Goal: Task Accomplishment & Management: Manage account settings

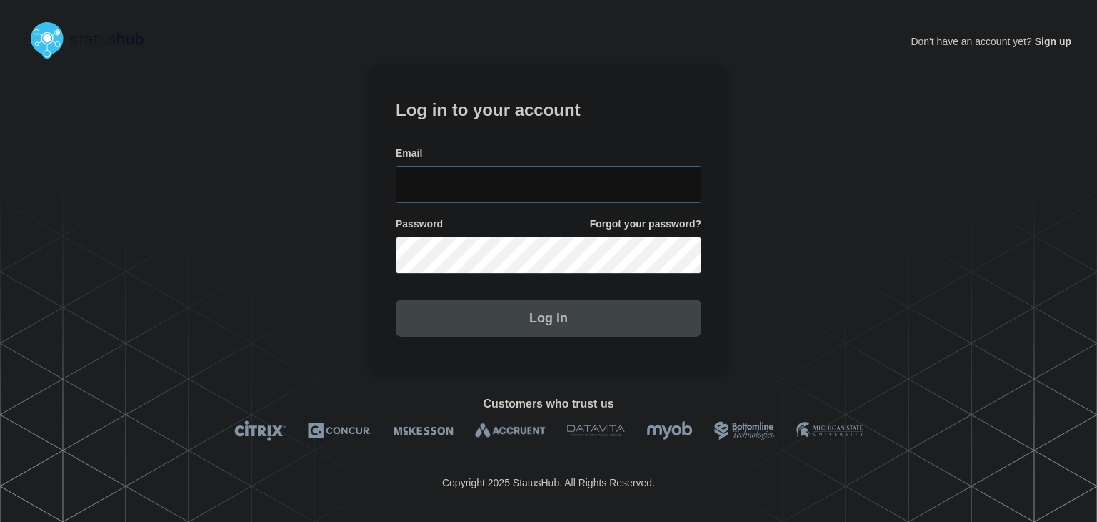
type input "amanda.mckeehan@conexon.us"
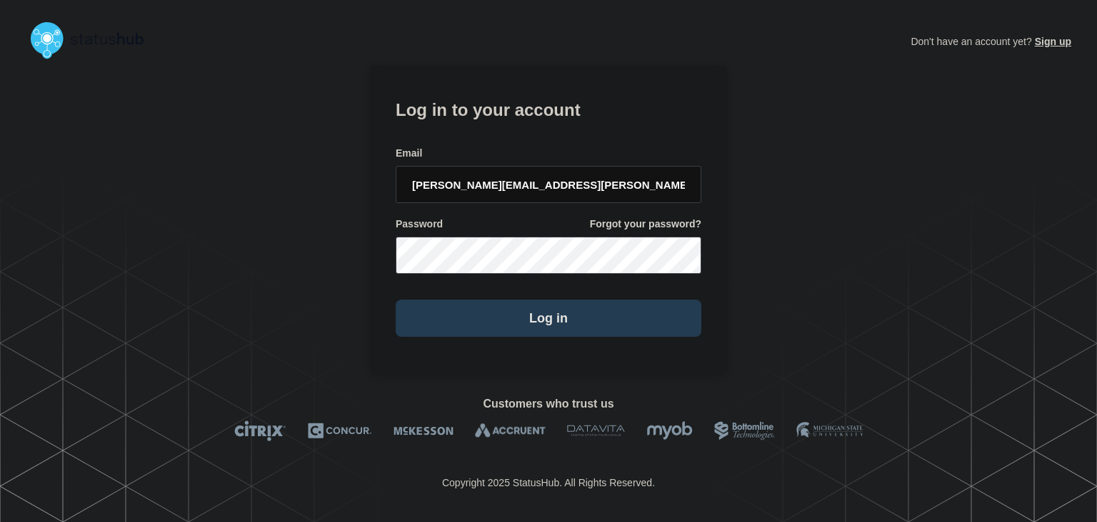
click at [483, 311] on button "Log in" at bounding box center [549, 317] width 306 height 37
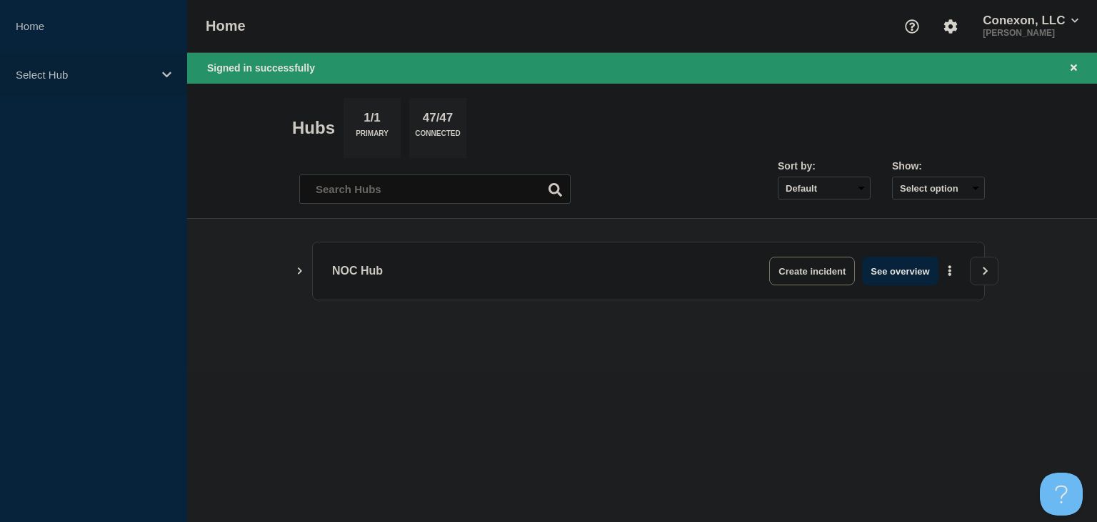
click at [98, 74] on p "Select Hub" at bounding box center [84, 75] width 137 height 12
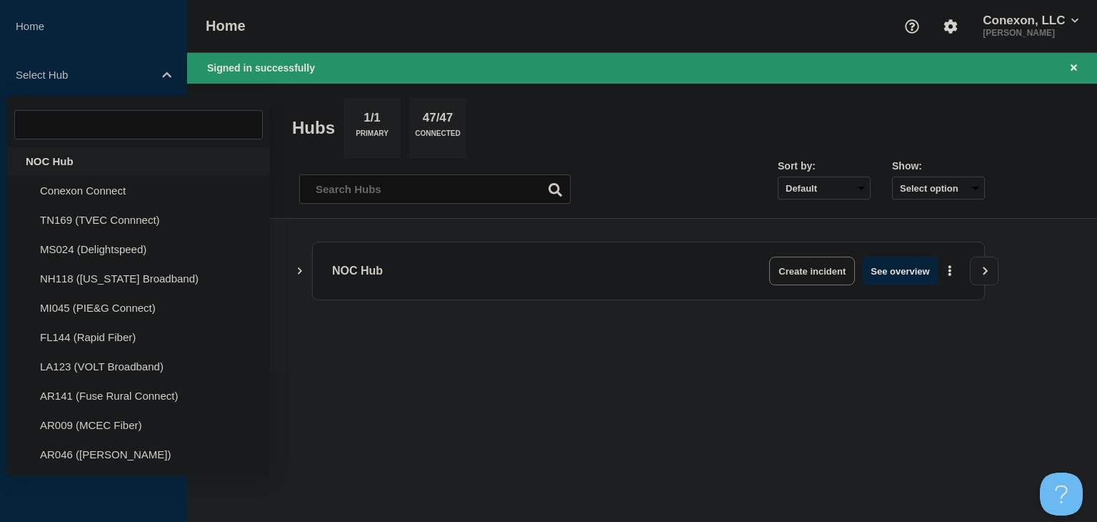
click at [87, 159] on div "NOC Hub" at bounding box center [138, 160] width 263 height 29
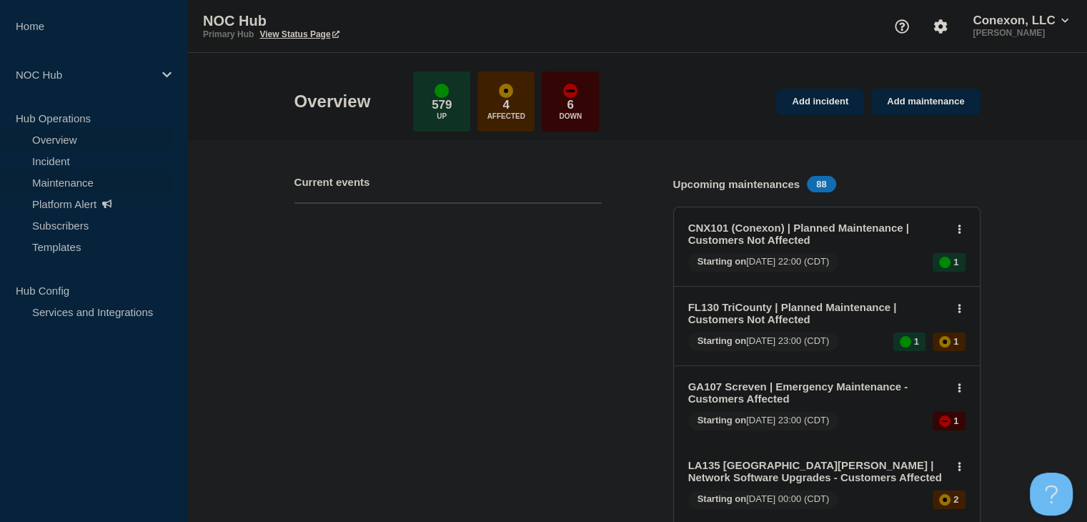
click at [85, 184] on link "Maintenance" at bounding box center [86, 181] width 173 height 21
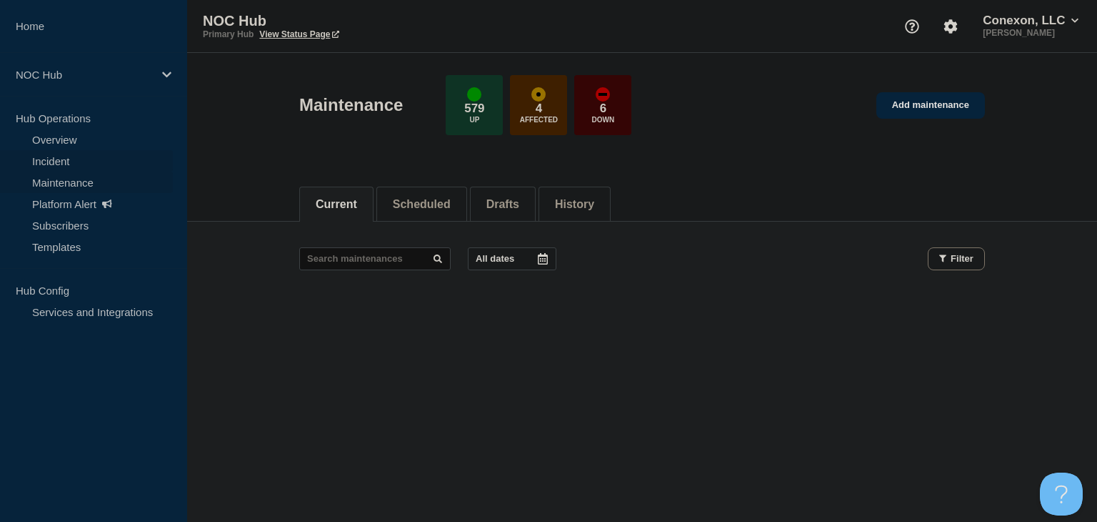
click at [80, 163] on link "Incident" at bounding box center [86, 160] width 173 height 21
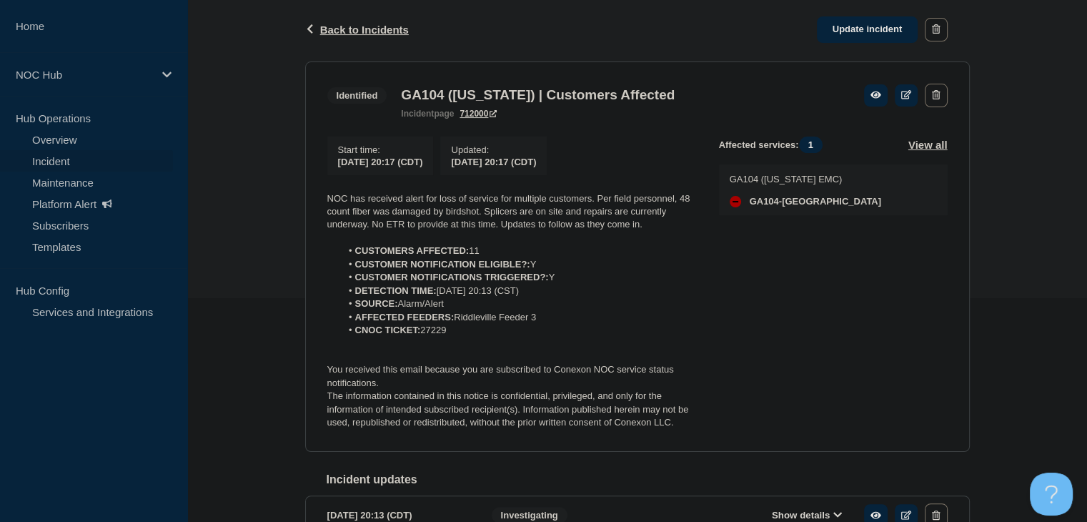
scroll to position [286, 0]
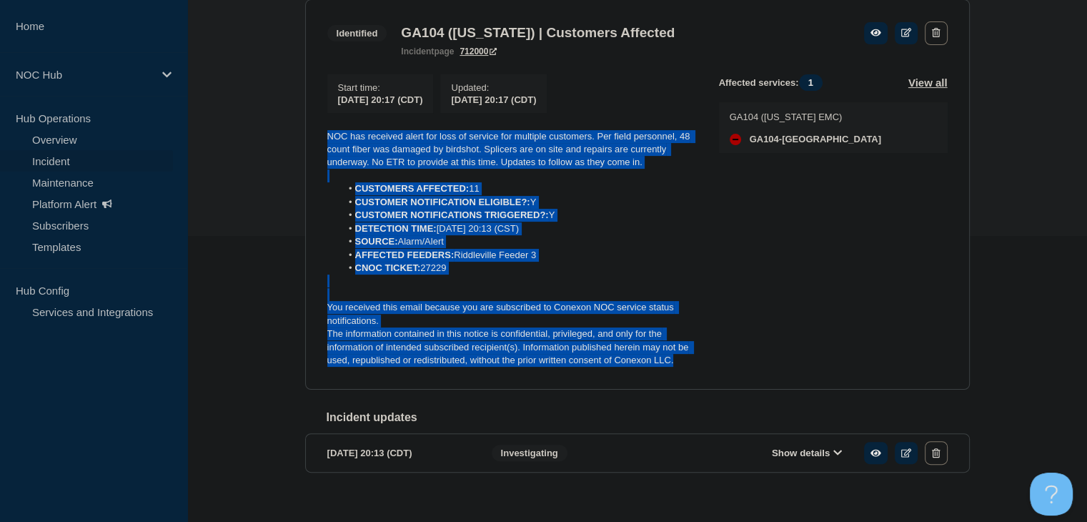
drag, startPoint x: 688, startPoint y: 366, endPoint x: 313, endPoint y: 136, distance: 439.6
click at [313, 136] on section "Identified GA104 ([US_STATE]) | Customers Affected incident page 712000 Start t…" at bounding box center [637, 194] width 664 height 390
copy div "NOC has received alert for loss of service for multiple customers. Per field pe…"
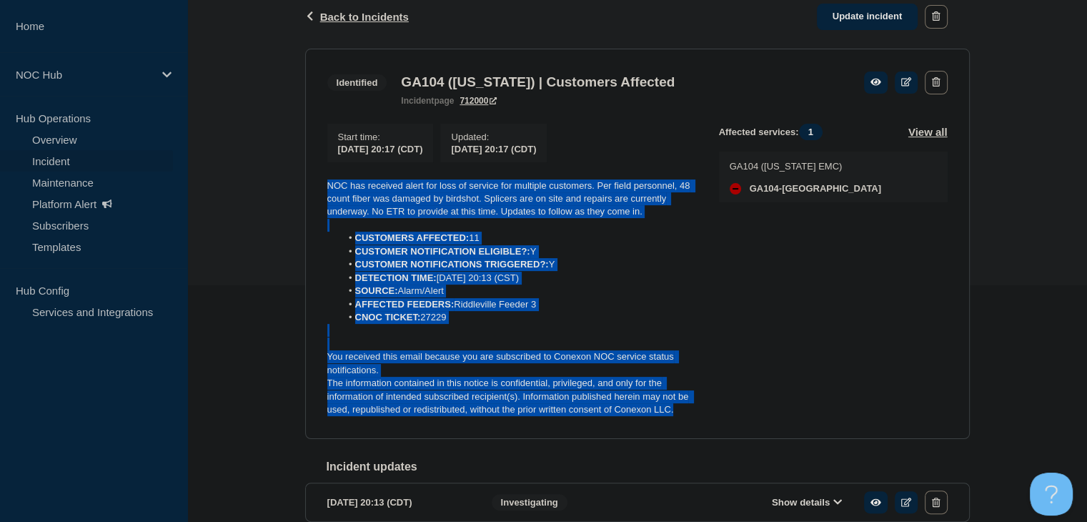
scroll to position [214, 0]
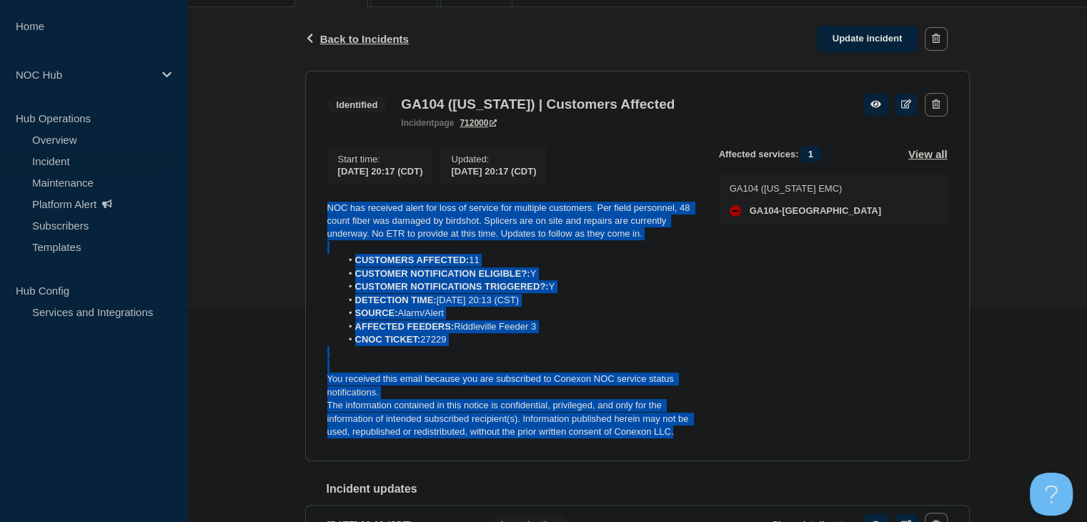
drag, startPoint x: 880, startPoint y: 46, endPoint x: 623, endPoint y: 269, distance: 340.3
click at [880, 46] on link "Update incident" at bounding box center [867, 39] width 101 height 26
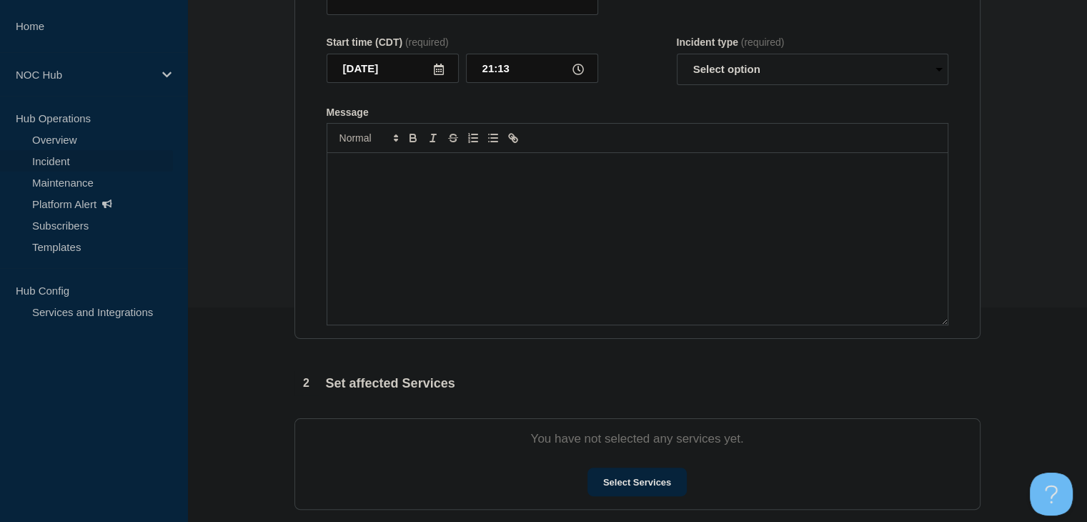
type input "GA104 ([US_STATE]) | Customers Affected"
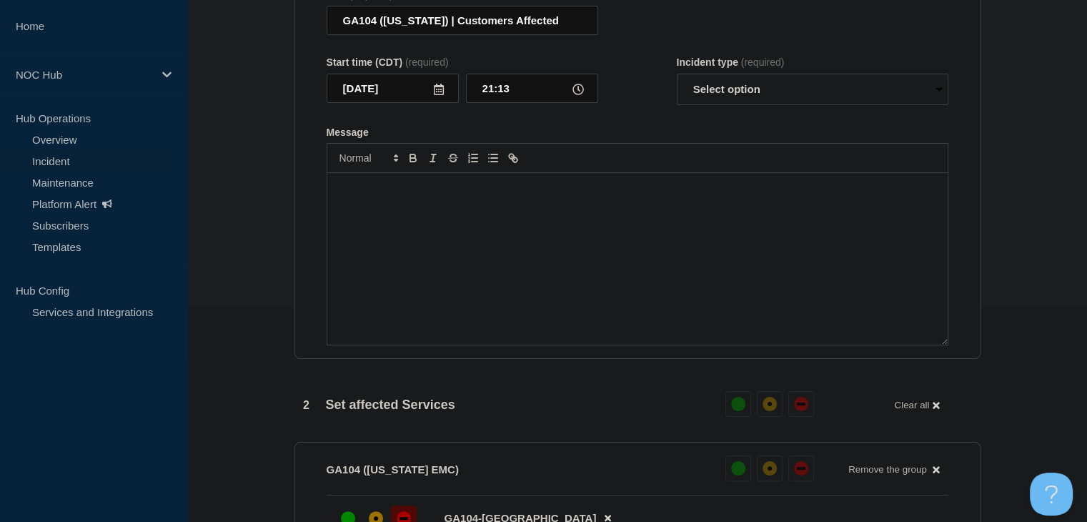
click at [562, 289] on div "Message" at bounding box center [637, 258] width 620 height 171
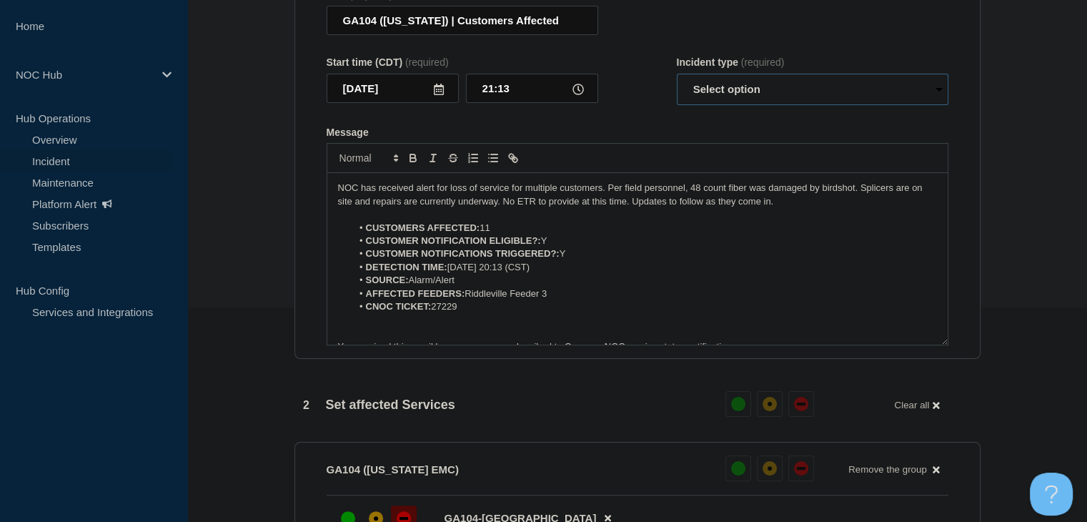
click at [764, 104] on select "Select option Investigating Identified Monitoring Resolved" at bounding box center [812, 89] width 271 height 31
select select "monitoring"
click at [677, 82] on select "Select option Investigating Identified Monitoring Resolved" at bounding box center [812, 89] width 271 height 31
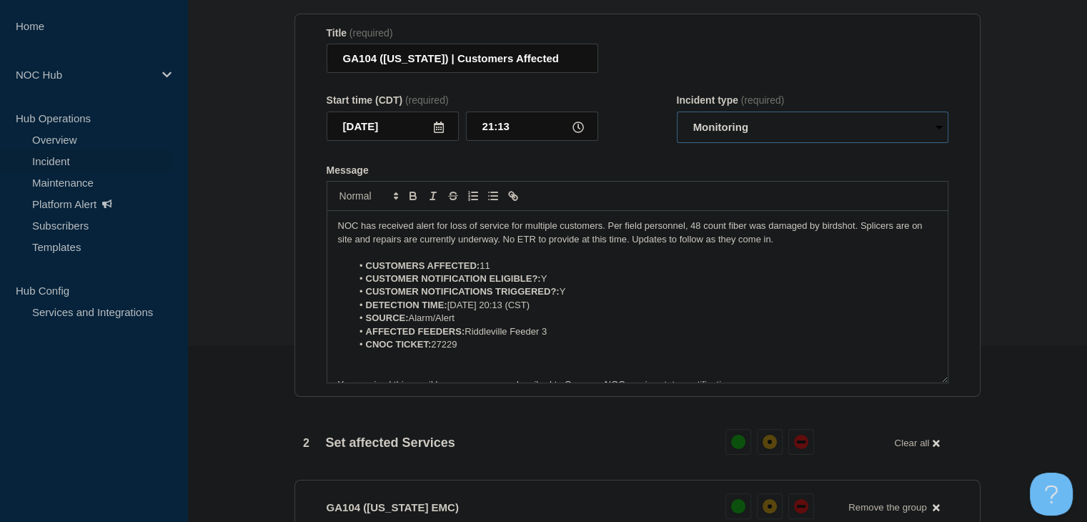
scroll to position [143, 0]
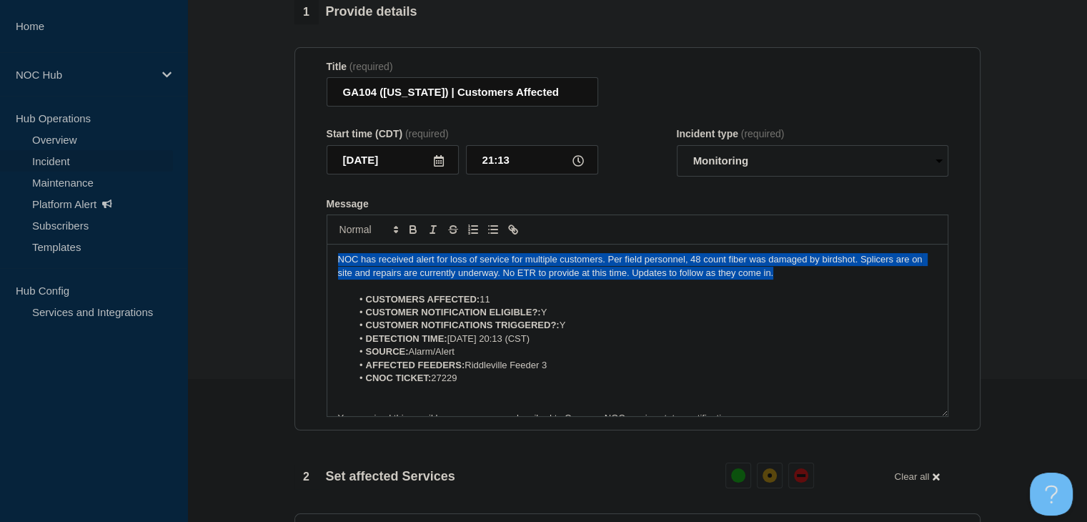
drag, startPoint x: 797, startPoint y: 281, endPoint x: 321, endPoint y: 267, distance: 476.0
click at [321, 267] on section "Title (required) GA104 (Washington) | Customers Affected Start time (CDT) (requ…" at bounding box center [637, 239] width 686 height 384
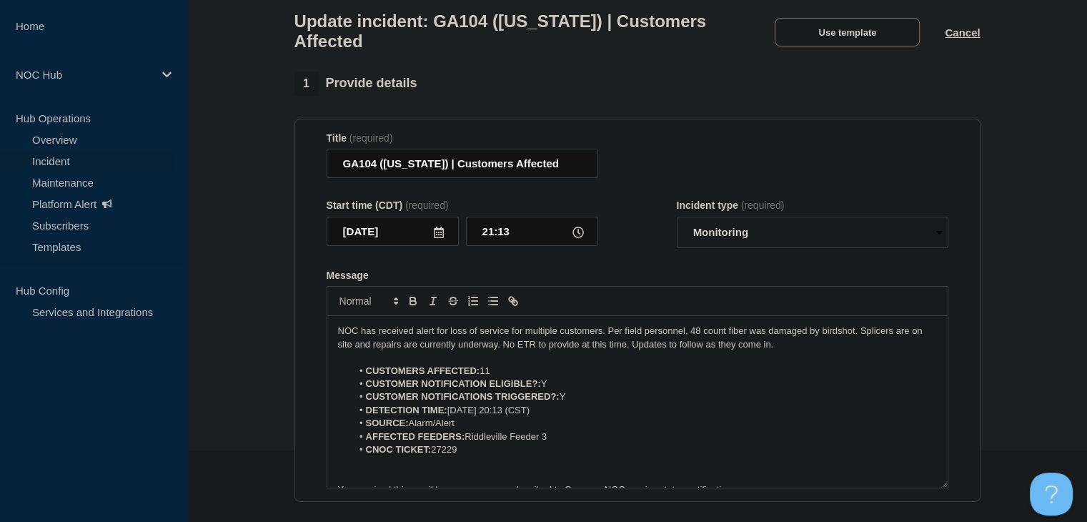
click at [727, 364] on p "Message" at bounding box center [637, 357] width 599 height 13
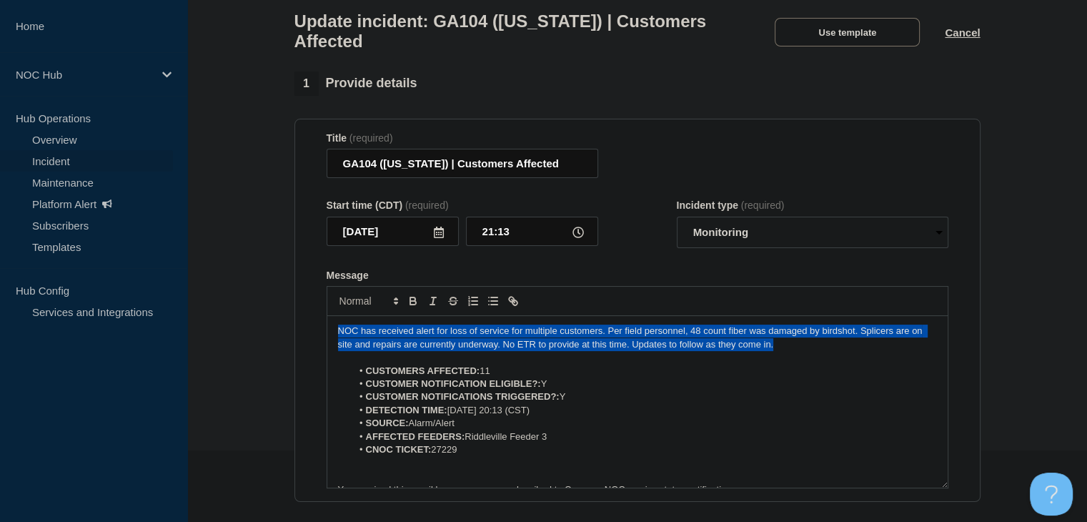
drag, startPoint x: 783, startPoint y: 354, endPoint x: 261, endPoint y: 338, distance: 521.8
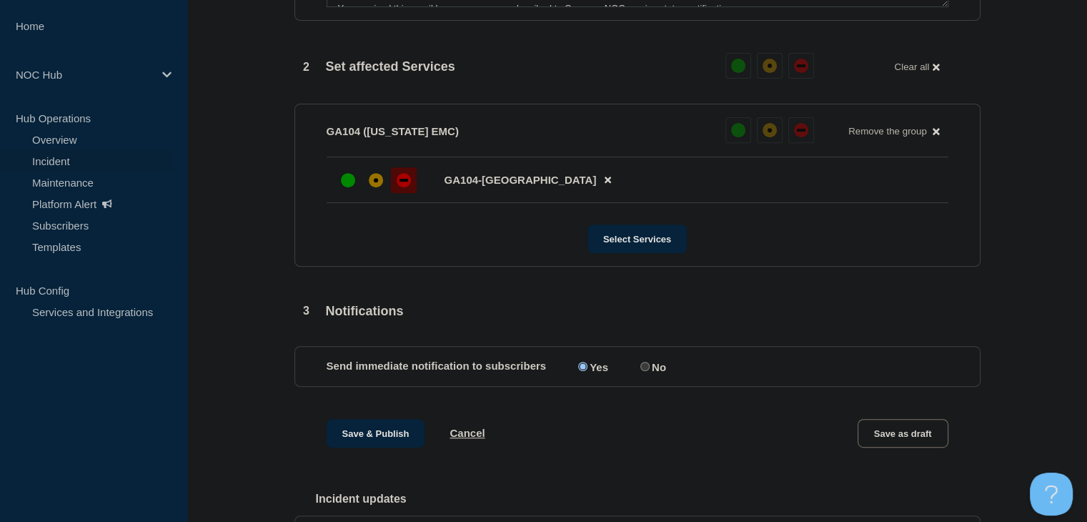
scroll to position [643, 0]
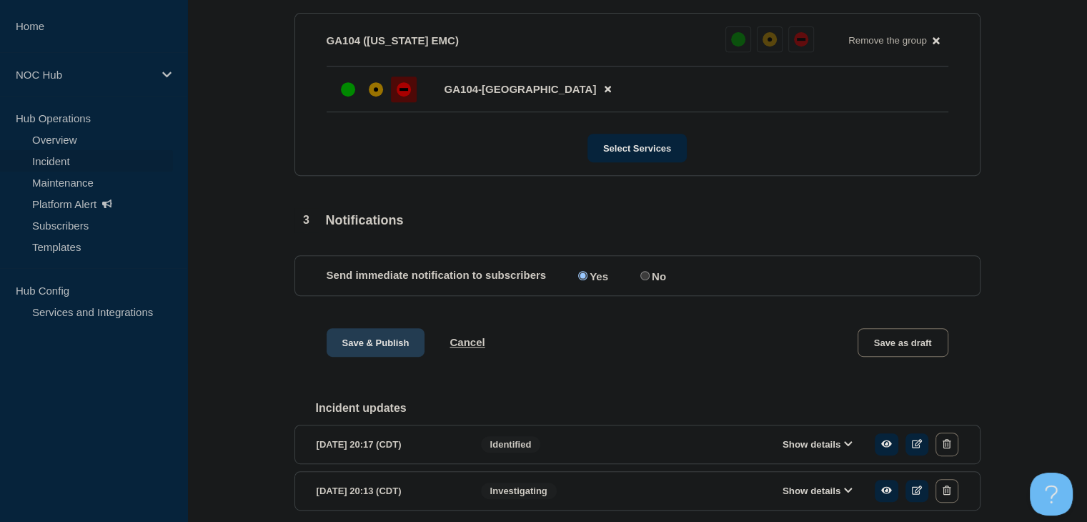
click at [374, 354] on button "Save & Publish" at bounding box center [375, 342] width 99 height 29
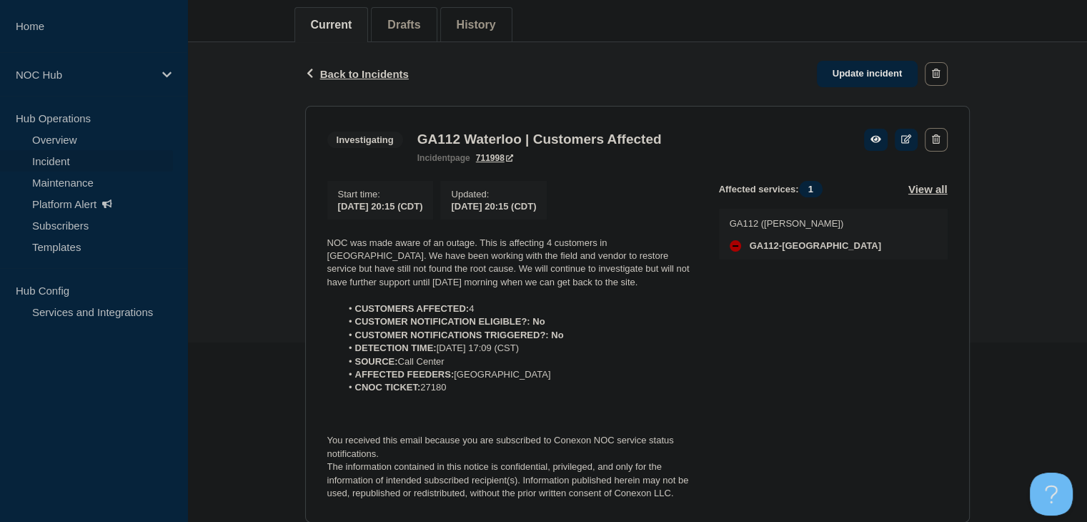
scroll to position [214, 0]
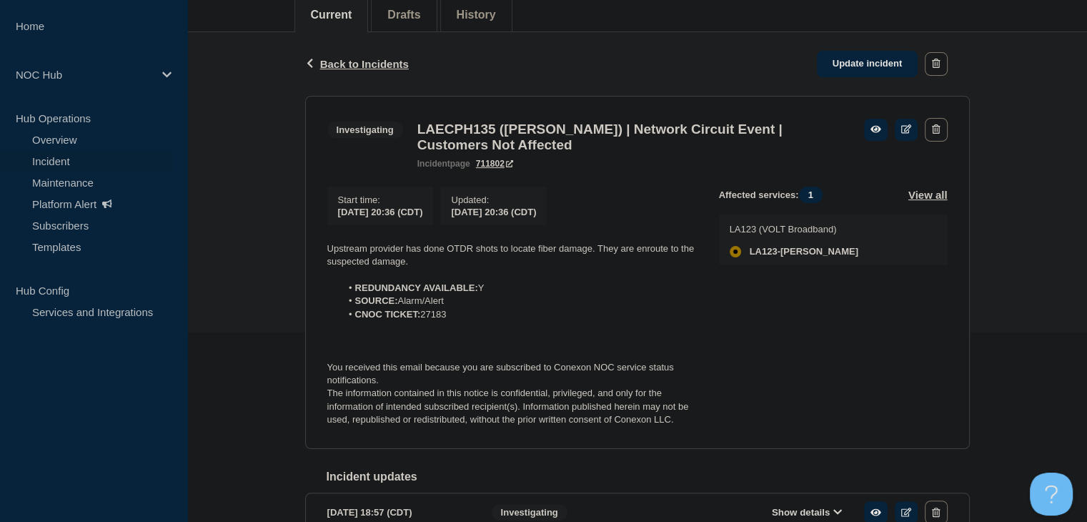
scroll to position [214, 0]
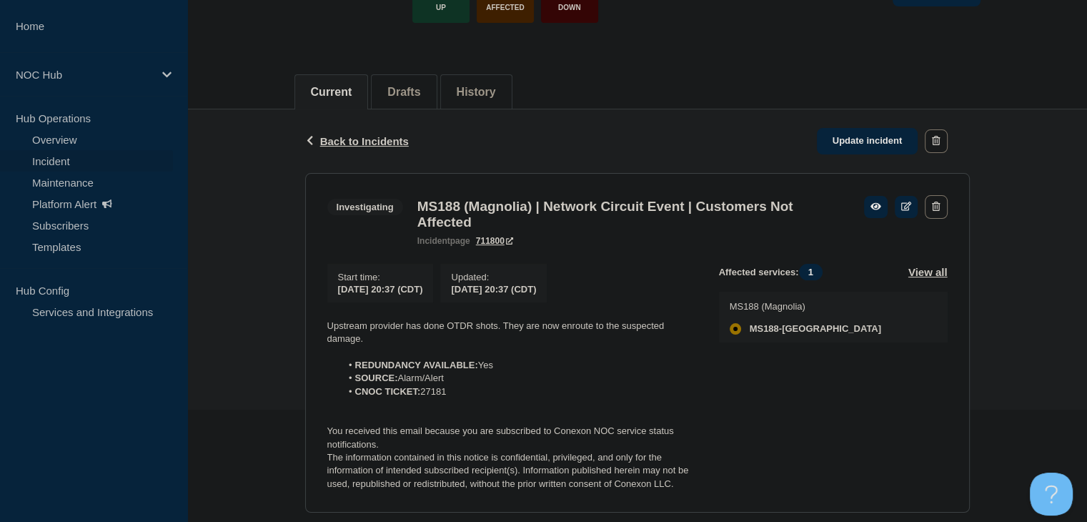
scroll to position [214, 0]
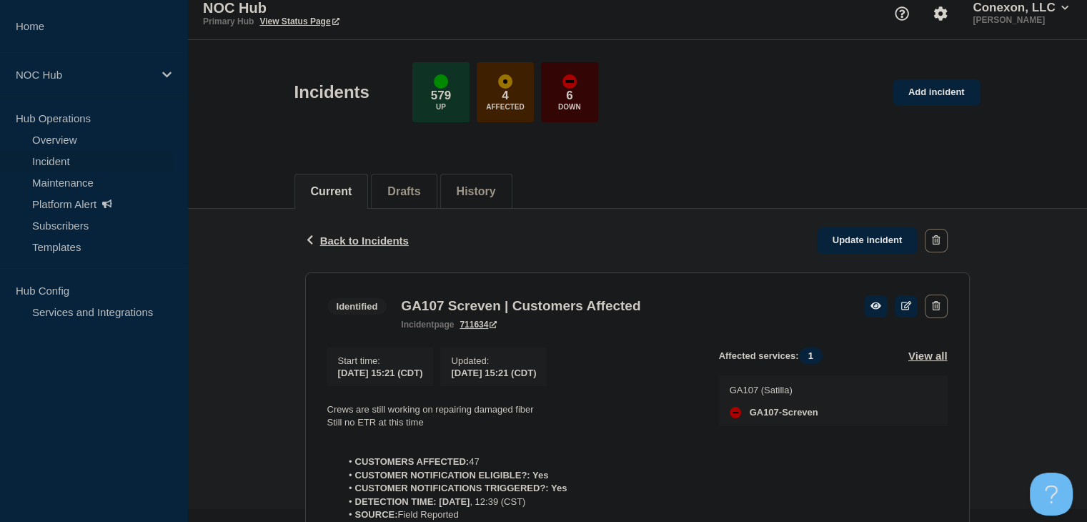
scroll to position [286, 0]
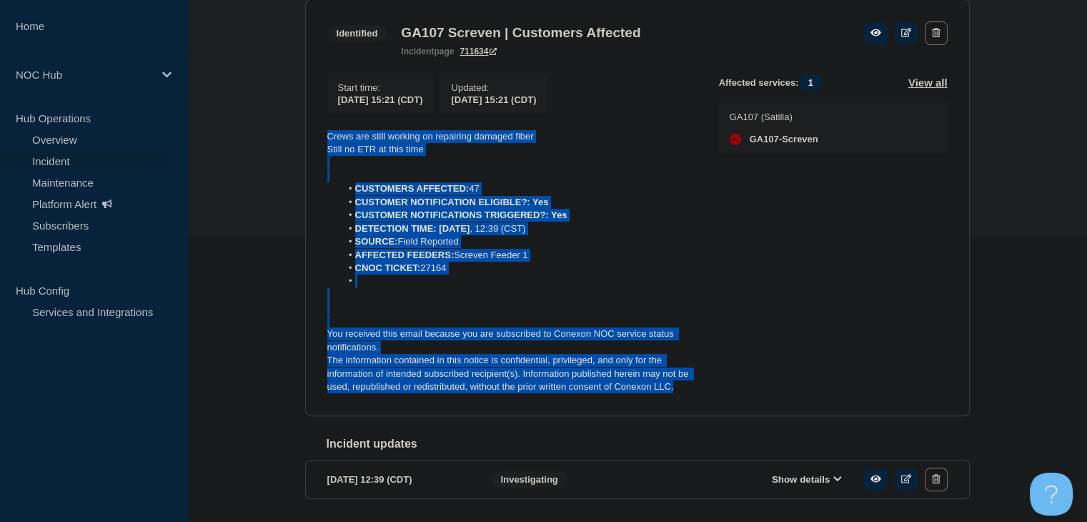
drag, startPoint x: 692, startPoint y: 395, endPoint x: 349, endPoint y: 135, distance: 431.0
click at [306, 118] on section "Identified GA107 Screven | Customers Affected incident page 711634 Start time :…" at bounding box center [637, 207] width 664 height 417
copy div "Crews are still working on repairing damaged fiber Still no ETR at this time CU…"
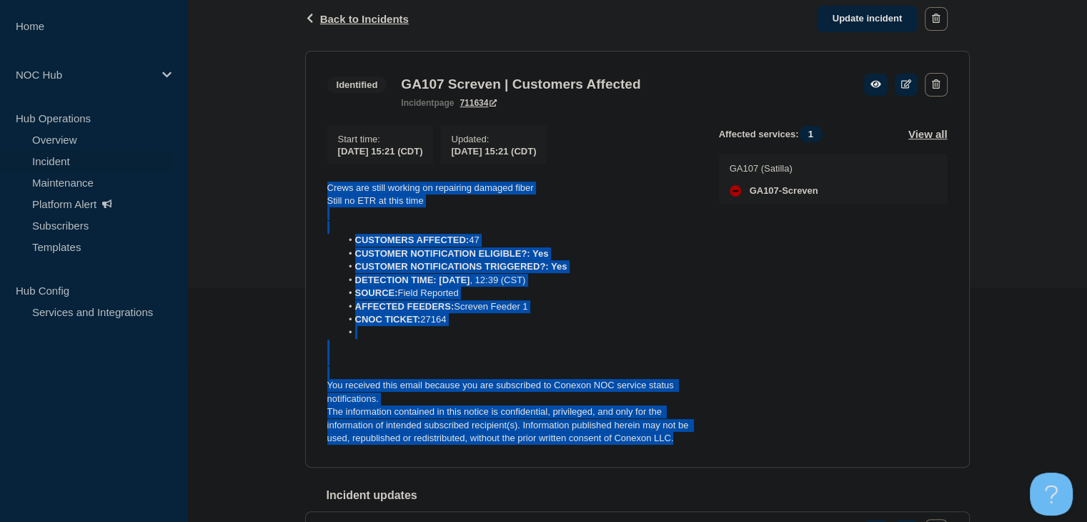
scroll to position [143, 0]
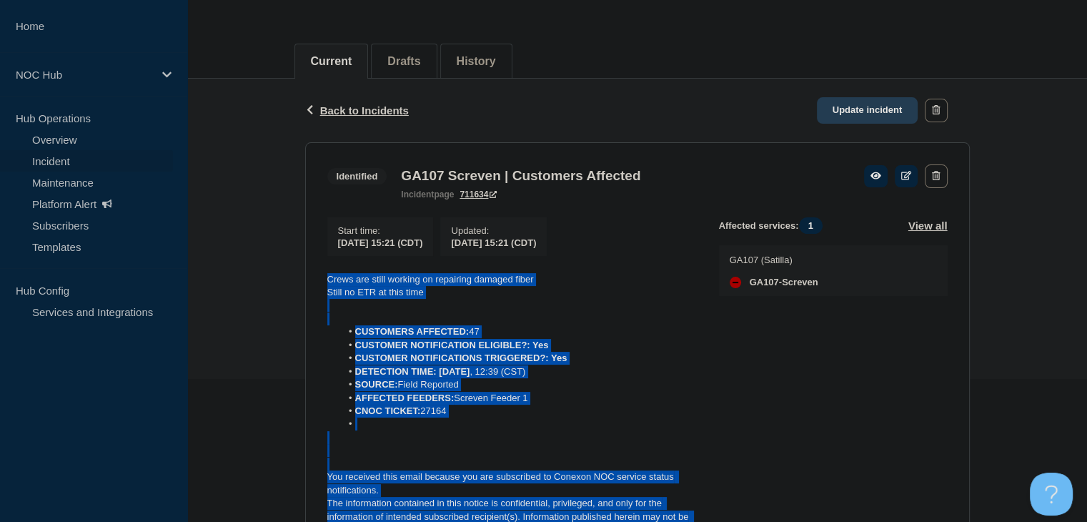
click at [849, 104] on link "Update incident" at bounding box center [867, 110] width 101 height 26
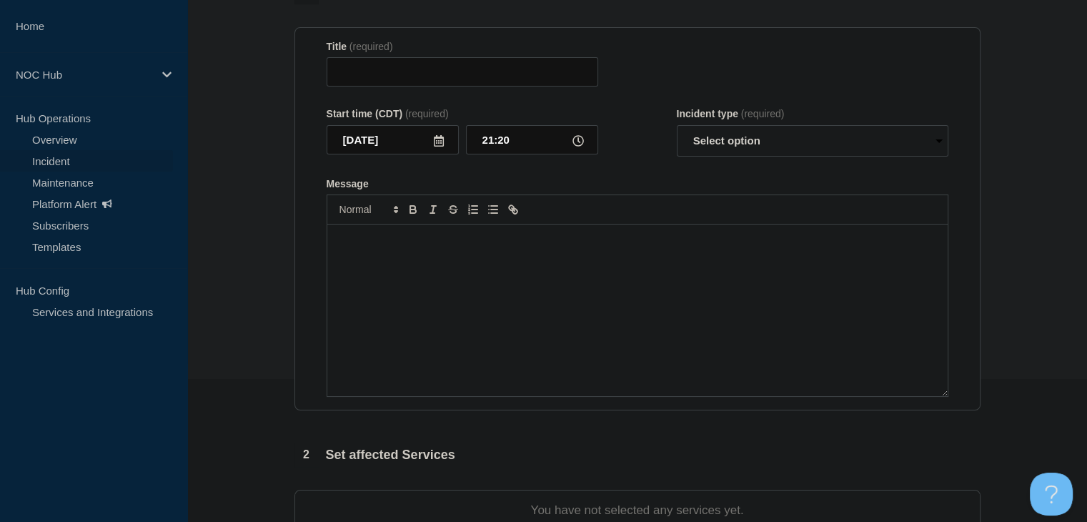
type input "GA107 Screven | Customers Affected"
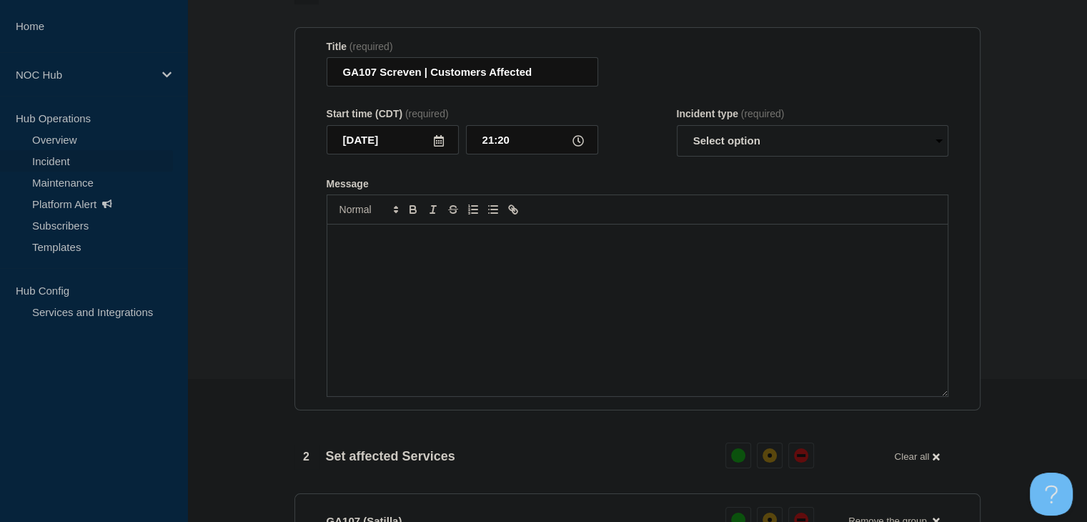
click at [593, 347] on div "Message" at bounding box center [637, 309] width 620 height 171
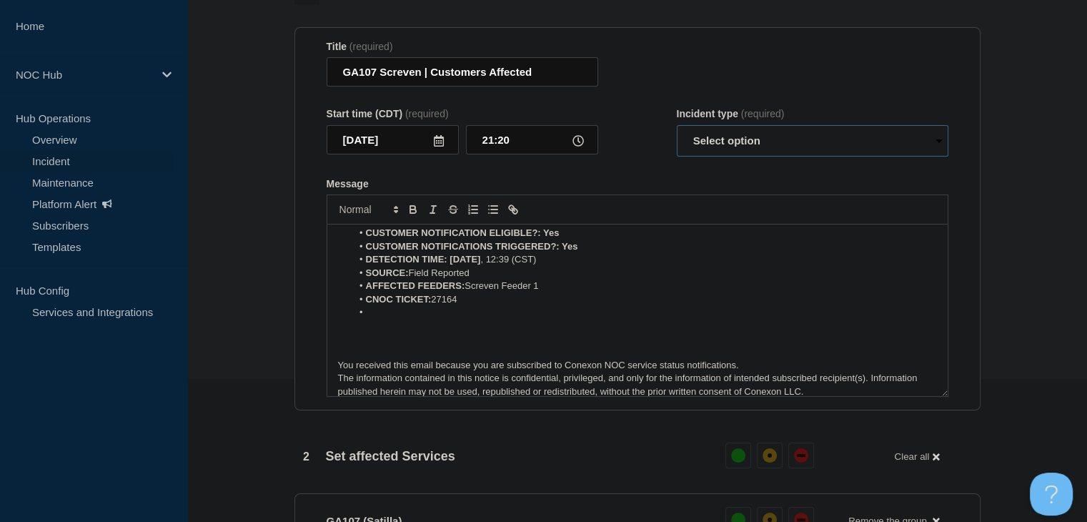
click at [736, 156] on select "Select option Investigating Identified Monitoring Resolved" at bounding box center [812, 140] width 271 height 31
select select "monitoring"
click at [677, 154] on select "Select option Investigating Identified Monitoring Resolved" at bounding box center [812, 140] width 271 height 31
click at [414, 319] on li "Message" at bounding box center [644, 312] width 585 height 13
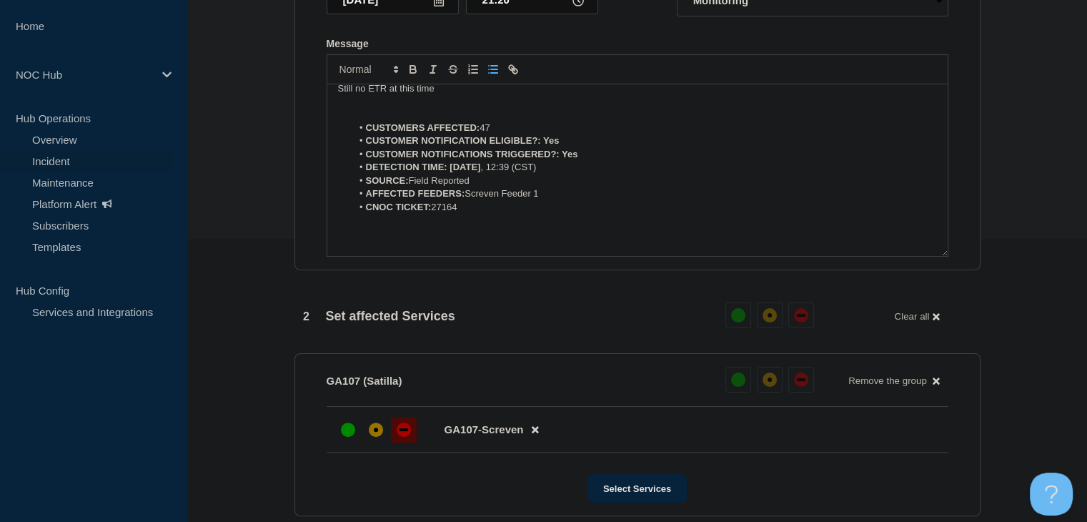
scroll to position [0, 0]
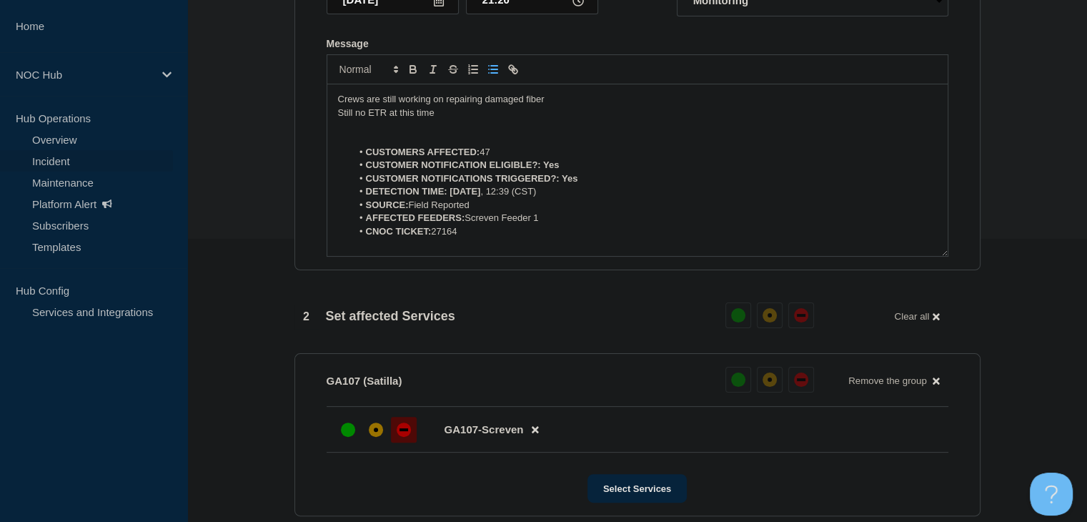
click at [446, 132] on p "Message" at bounding box center [637, 125] width 599 height 13
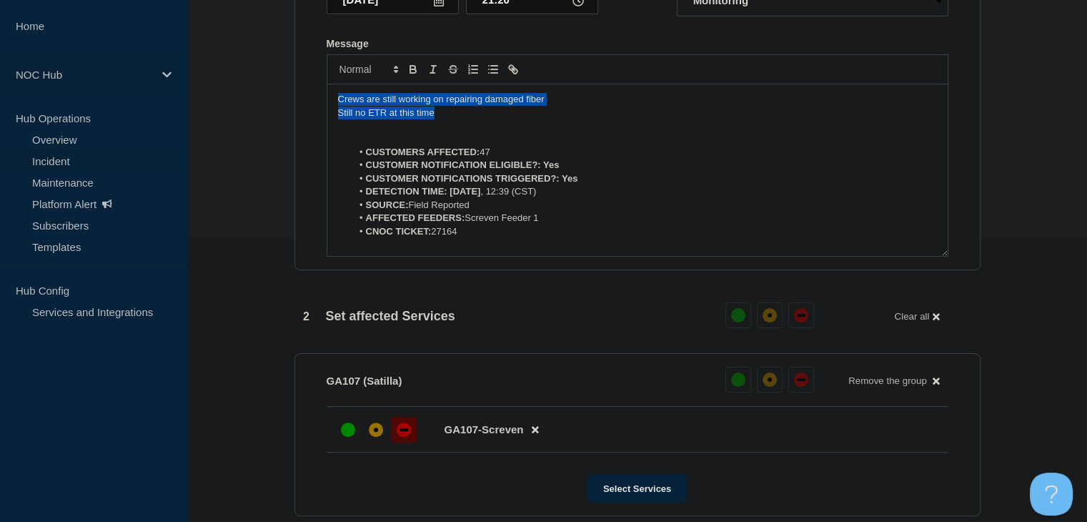
drag, startPoint x: 451, startPoint y: 138, endPoint x: 171, endPoint y: 89, distance: 283.5
click at [171, 89] on div "Home NOC Hub Hub Operations Overview Incident Maintenance Platform Alert Subscr…" at bounding box center [543, 317] width 1087 height 1200
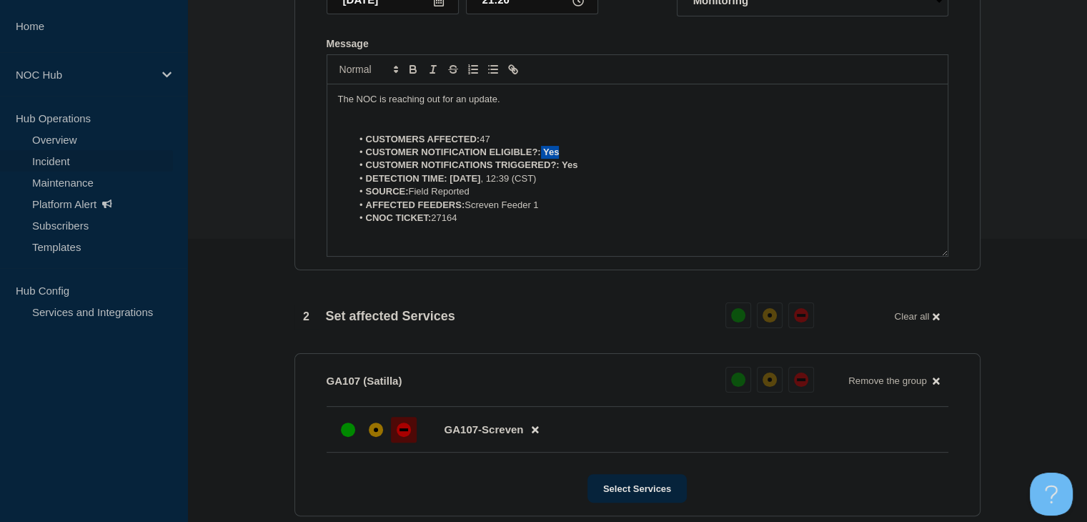
drag, startPoint x: 567, startPoint y: 184, endPoint x: 541, endPoint y: 184, distance: 26.4
click at [541, 159] on li "CUSTOMER NOTIFICATION ELIGIBLE?: Yes" at bounding box center [644, 152] width 585 height 13
click at [412, 76] on icon "Toggle bold text" at bounding box center [413, 69] width 13 height 13
drag, startPoint x: 581, startPoint y: 191, endPoint x: 562, endPoint y: 192, distance: 19.3
click at [562, 171] on li "CUSTOMER NOTIFICATIONS TRIGGERED?: Yes" at bounding box center [644, 165] width 585 height 13
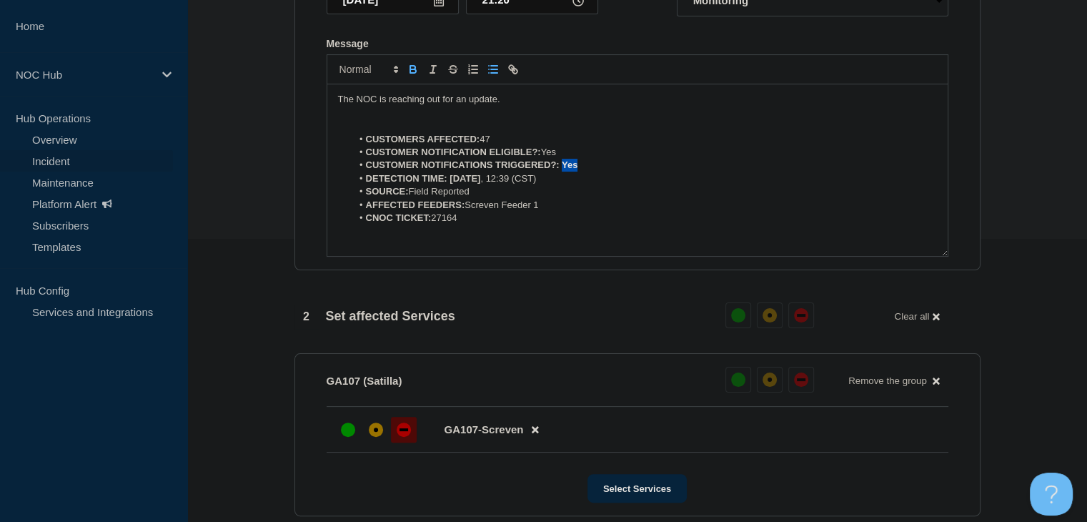
click at [412, 76] on icon "Toggle bold text" at bounding box center [413, 69] width 13 height 13
click at [600, 224] on li "CNOC TICKET: 27164" at bounding box center [644, 217] width 585 height 13
click at [547, 198] on li "SOURCE: Field Reported" at bounding box center [644, 191] width 585 height 13
click at [545, 185] on li "DETECTION TIME: [DATE] 12:39 (CST)" at bounding box center [644, 178] width 585 height 13
drag, startPoint x: 494, startPoint y: 211, endPoint x: 451, endPoint y: 208, distance: 43.7
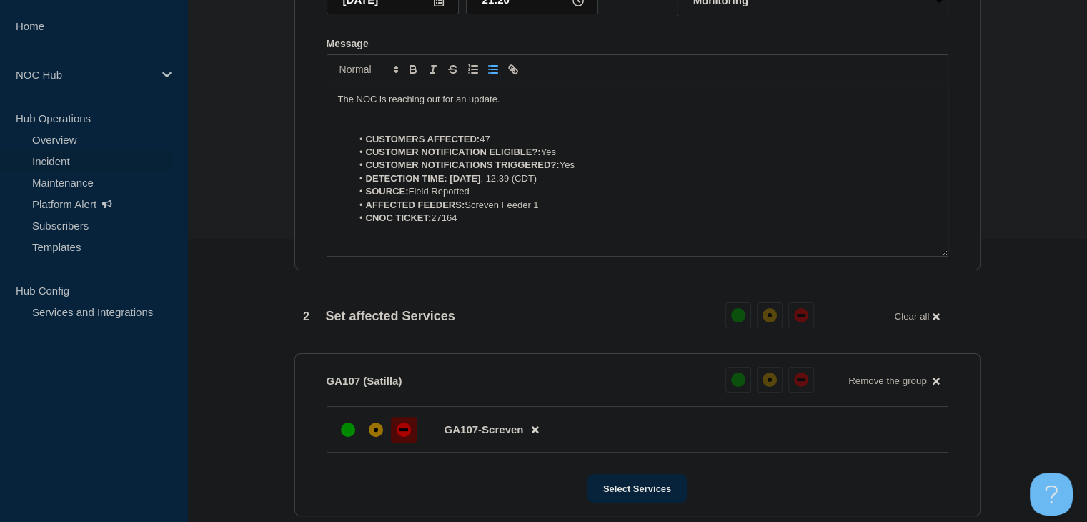
click at [451, 184] on strong "DETECTION TIME: [DATE]" at bounding box center [423, 178] width 115 height 11
click at [414, 73] on icon "Toggle bold text" at bounding box center [413, 71] width 6 height 4
click at [492, 198] on li "SOURCE: Field Reported" at bounding box center [644, 191] width 585 height 13
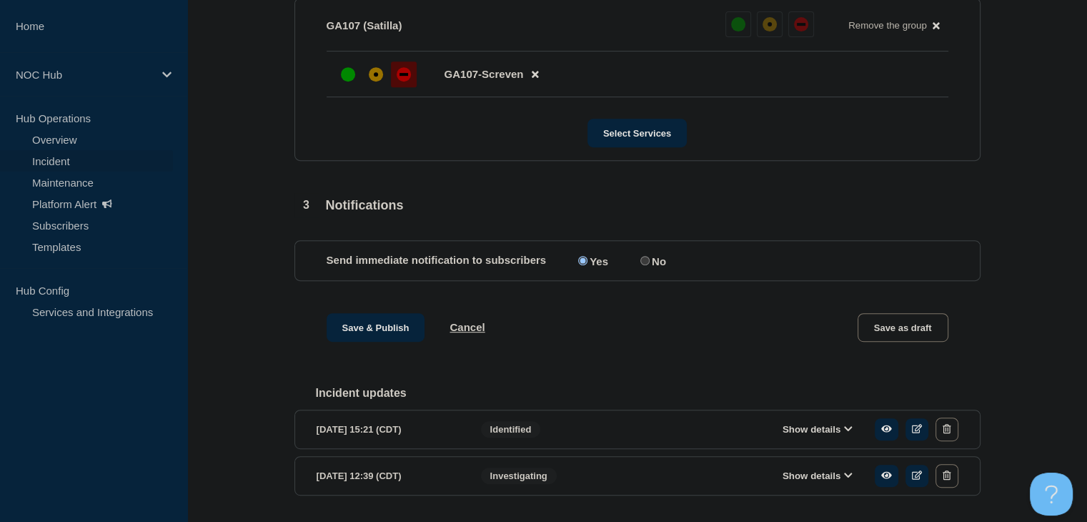
scroll to position [640, 0]
click at [357, 339] on button "Save & Publish" at bounding box center [375, 325] width 99 height 29
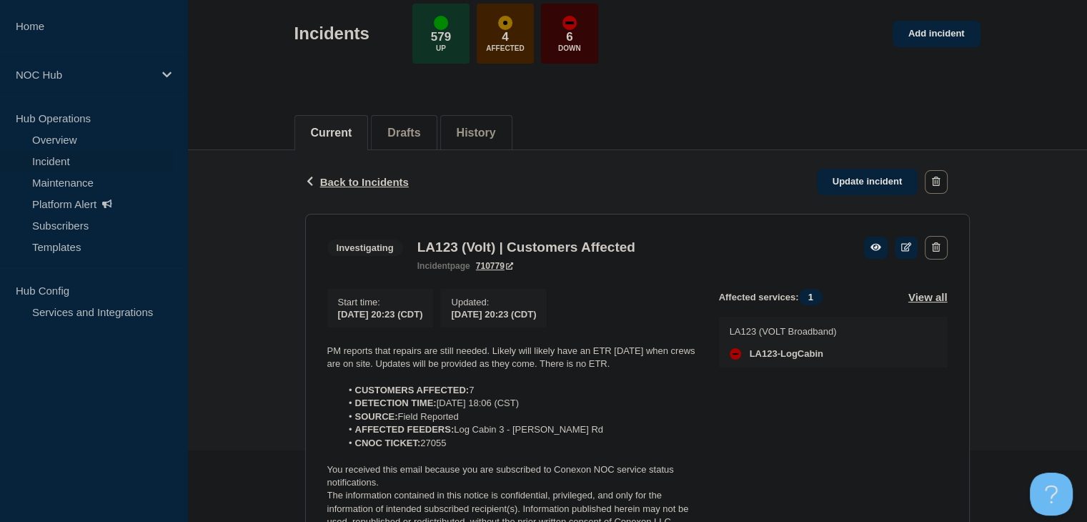
scroll to position [214, 0]
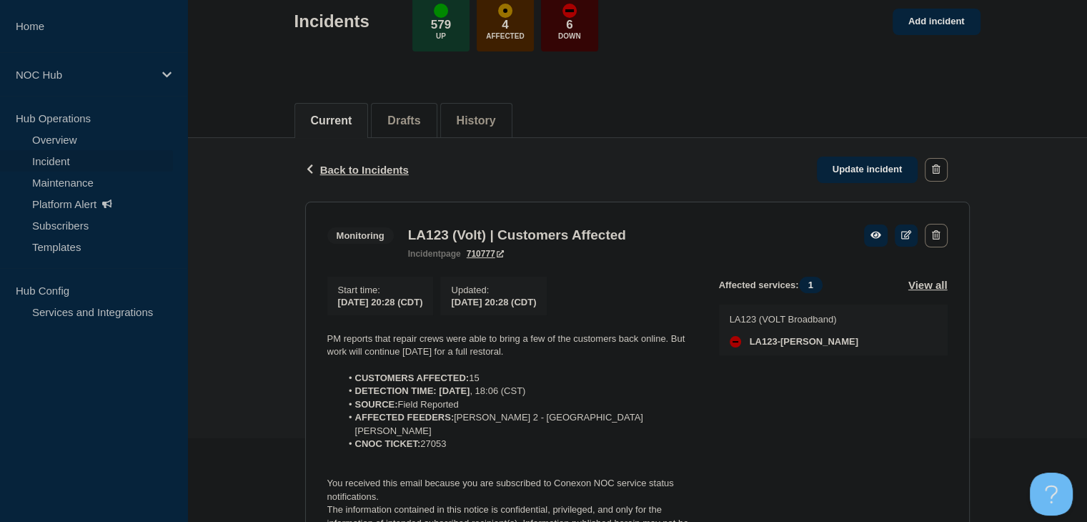
scroll to position [214, 0]
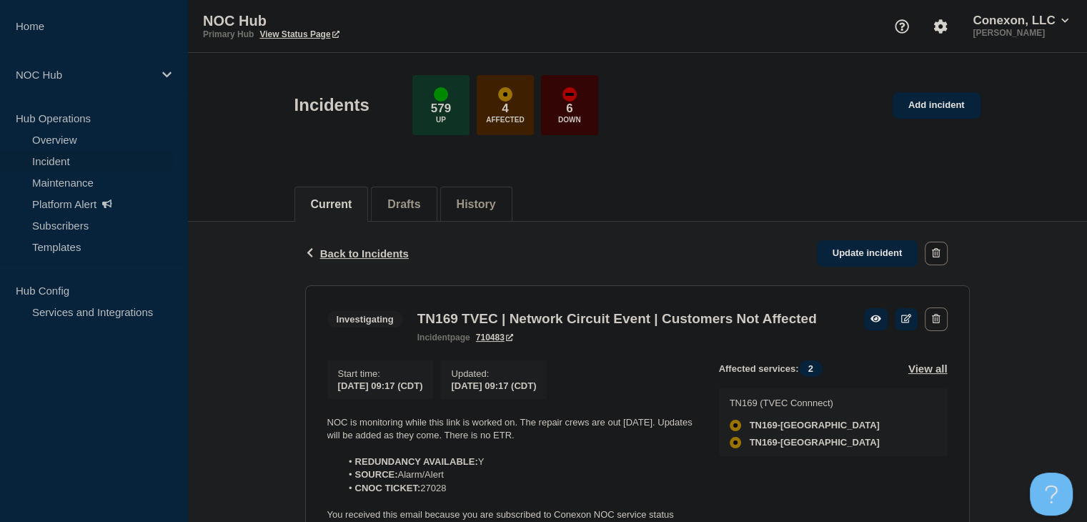
click at [94, 161] on link "Incident" at bounding box center [86, 160] width 173 height 21
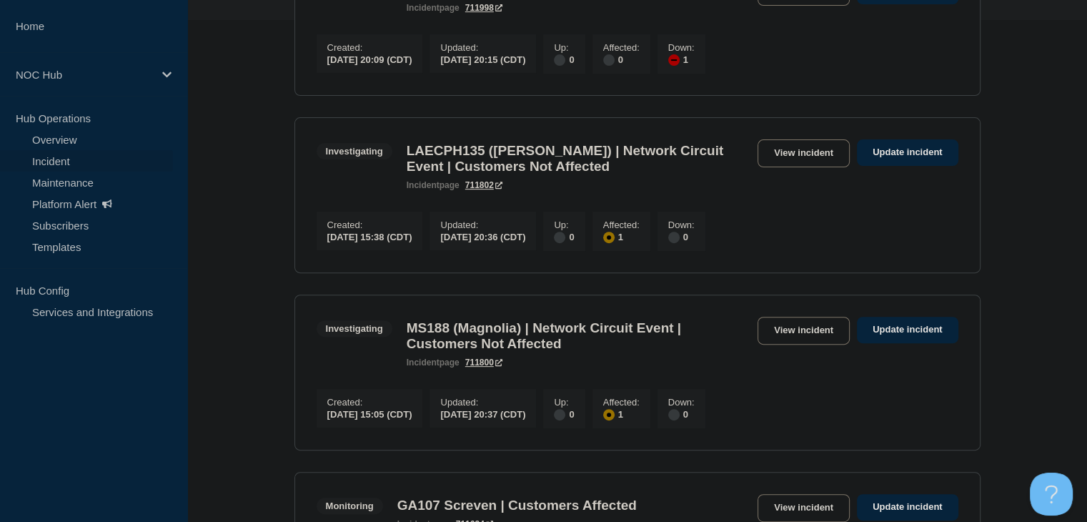
scroll to position [786, 0]
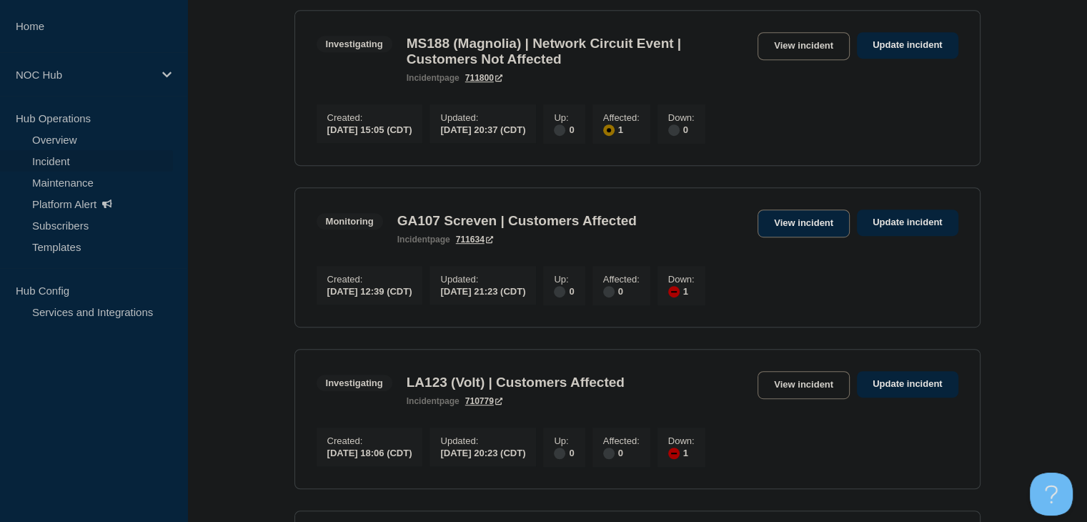
click at [816, 237] on link "View incident" at bounding box center [803, 223] width 92 height 28
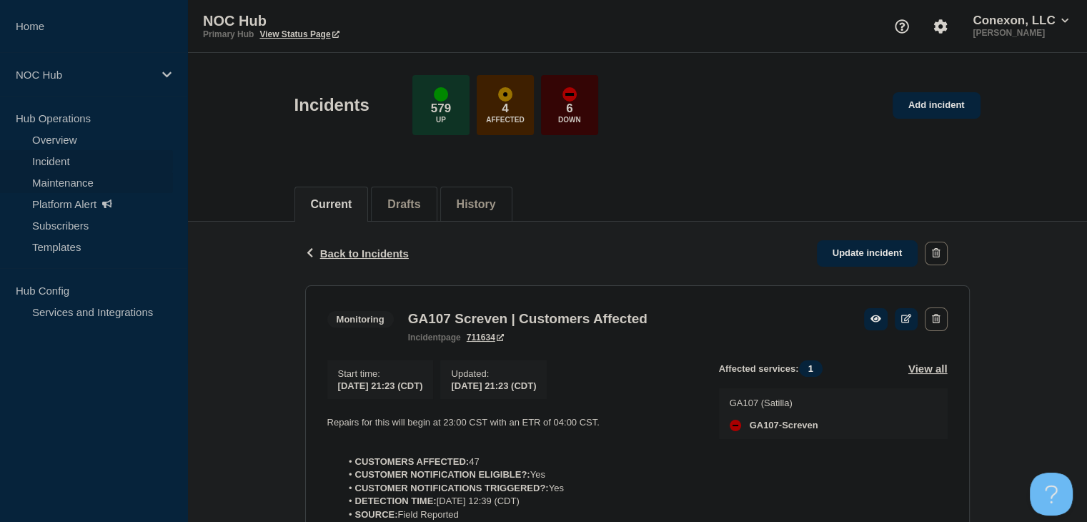
click at [83, 186] on link "Maintenance" at bounding box center [86, 181] width 173 height 21
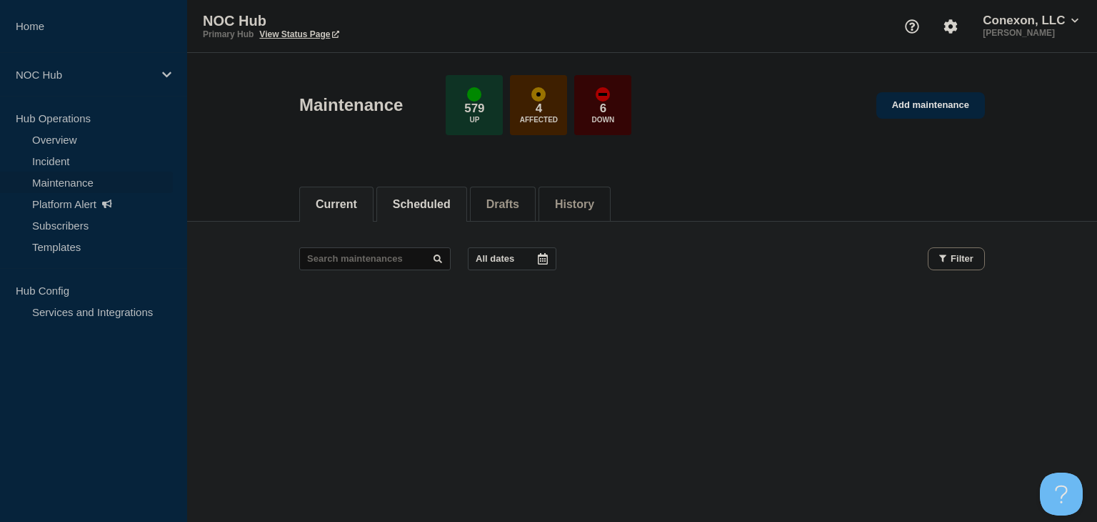
click at [397, 204] on li "Scheduled" at bounding box center [422, 203] width 91 height 35
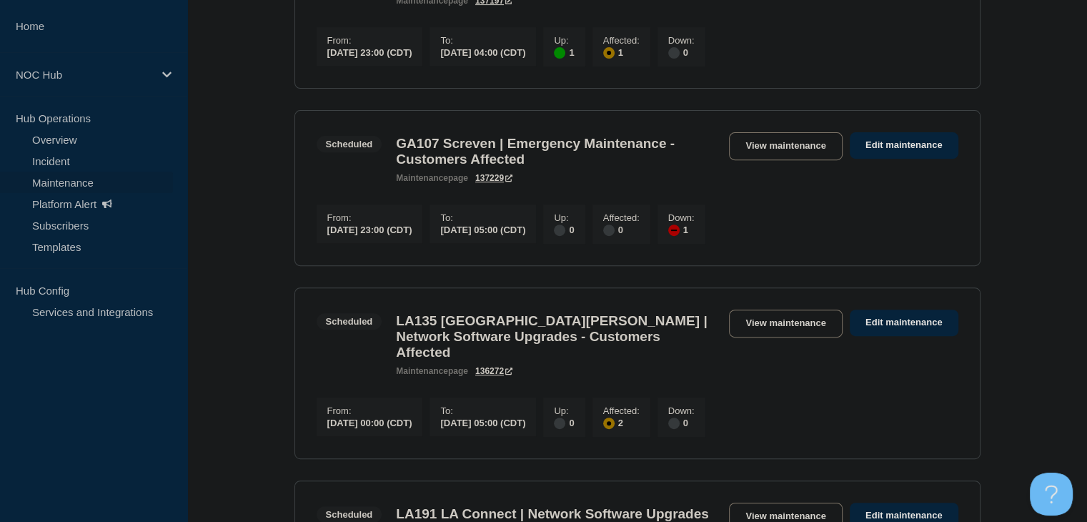
scroll to position [572, 0]
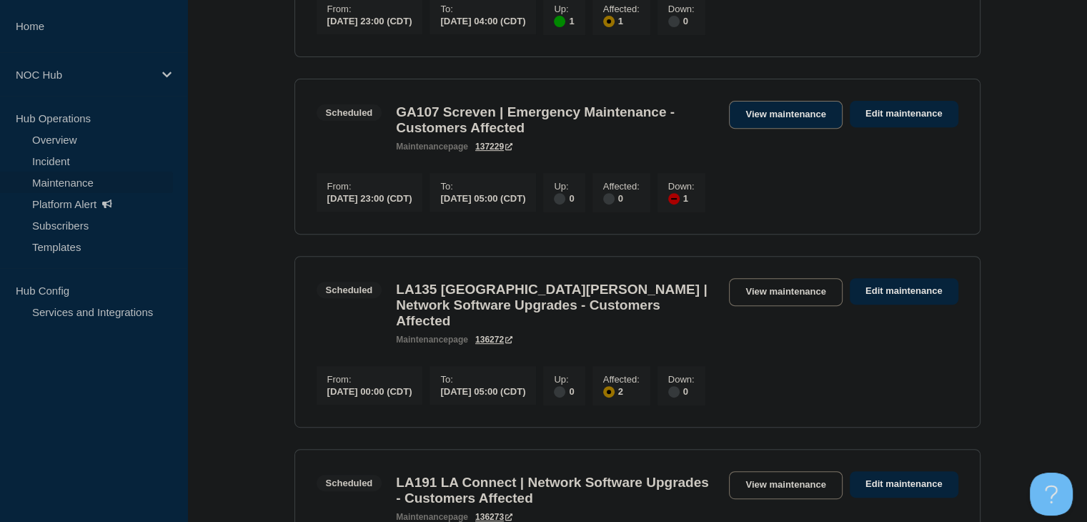
drag, startPoint x: 749, startPoint y: 144, endPoint x: 753, endPoint y: 132, distance: 12.7
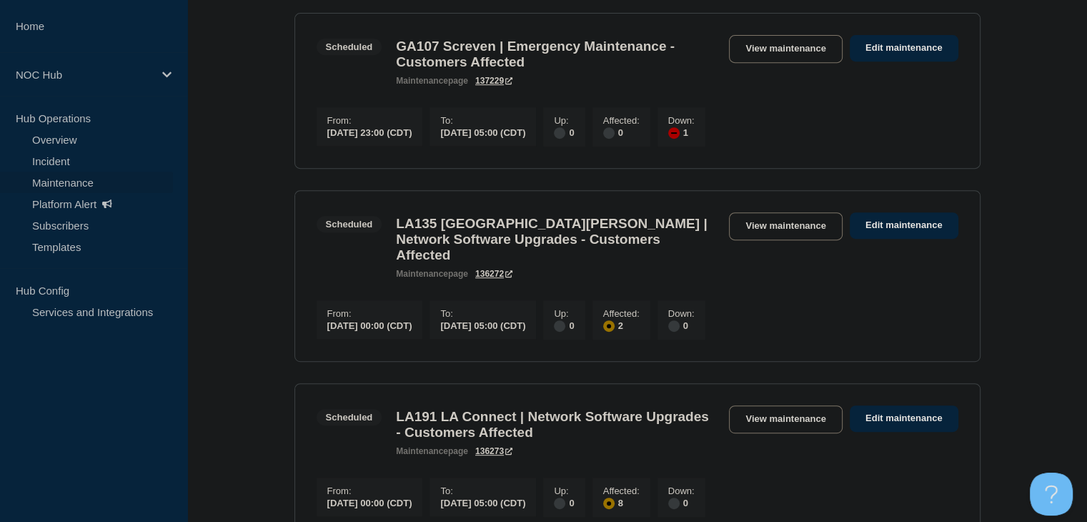
scroll to position [714, 0]
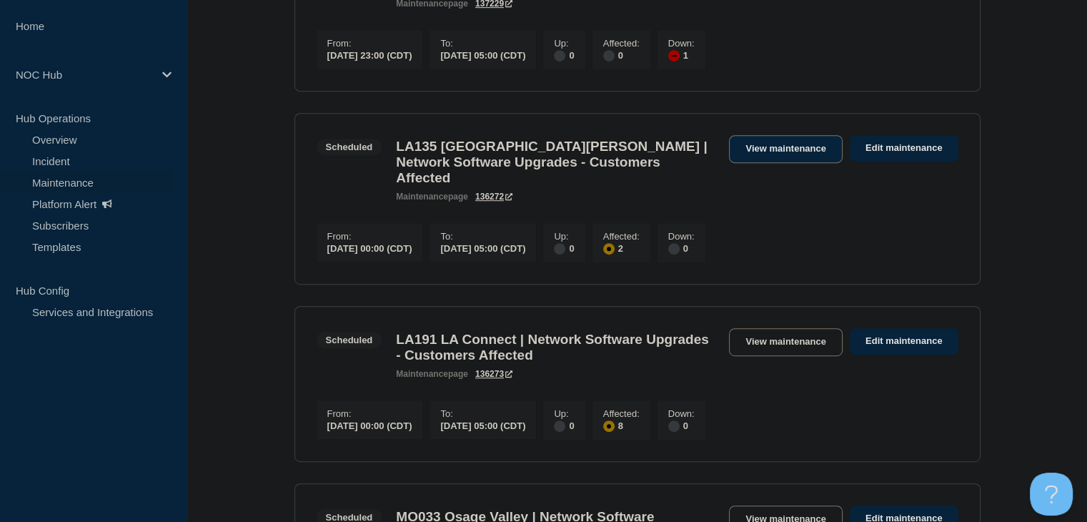
drag, startPoint x: 767, startPoint y: 184, endPoint x: 752, endPoint y: 175, distance: 18.3
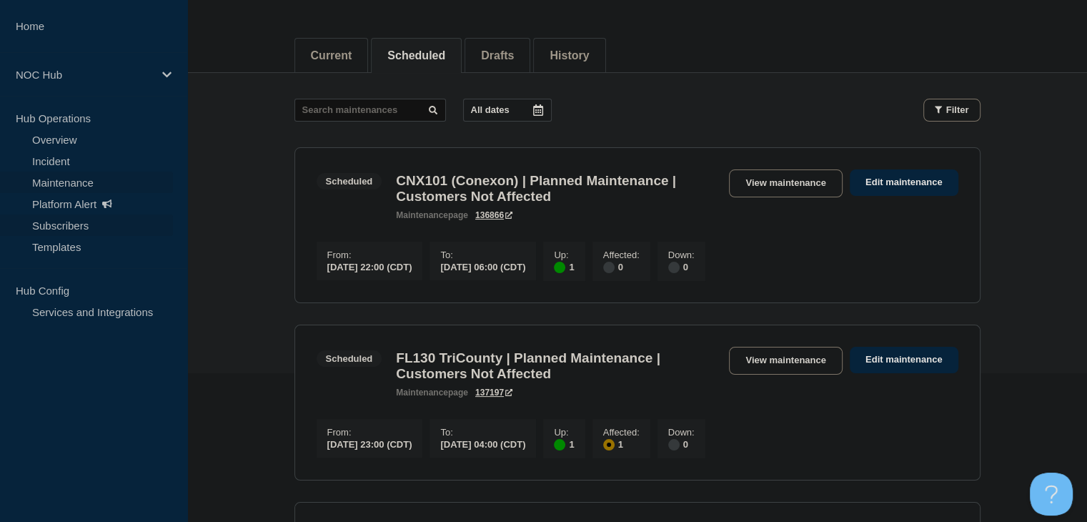
scroll to position [143, 0]
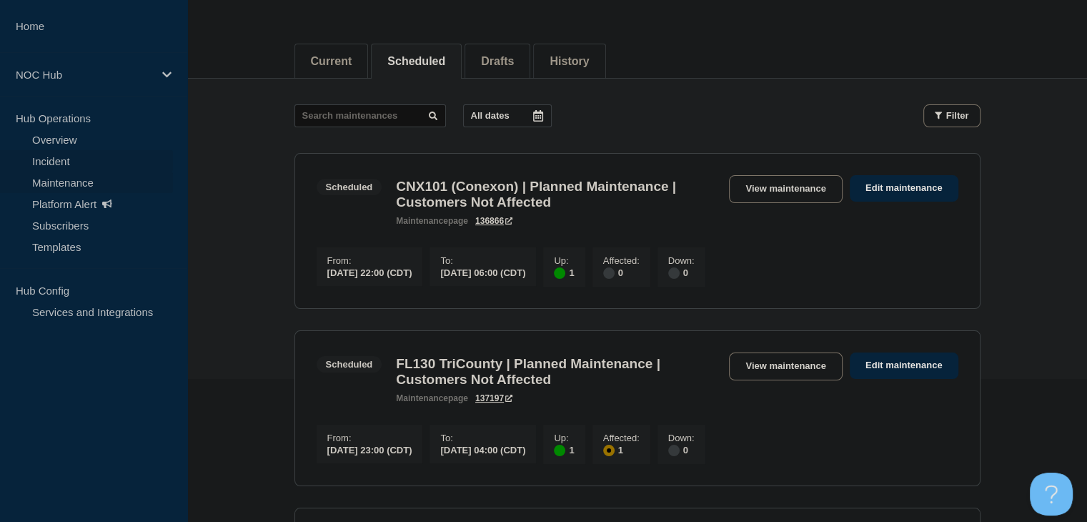
click at [72, 158] on link "Incident" at bounding box center [86, 160] width 173 height 21
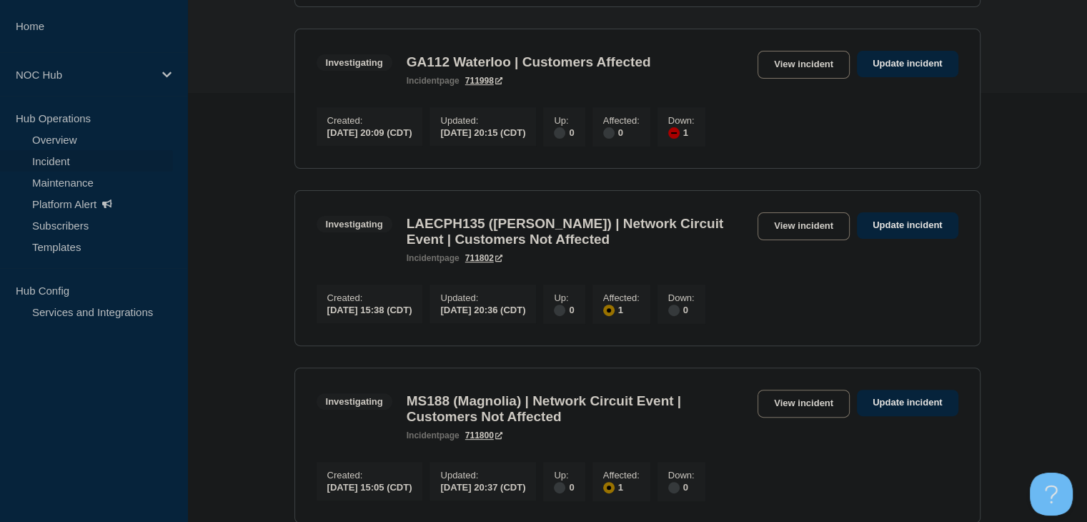
scroll to position [500, 0]
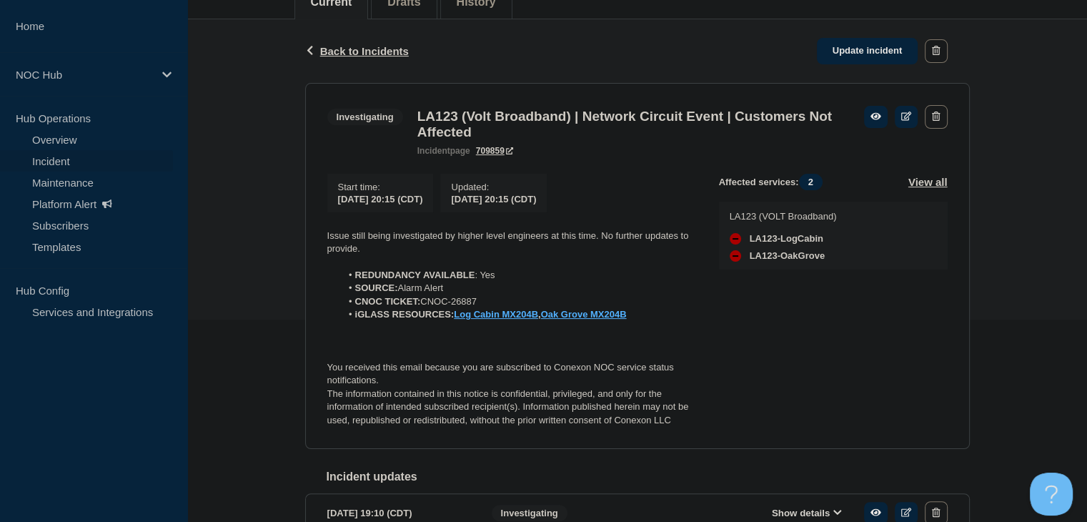
scroll to position [214, 0]
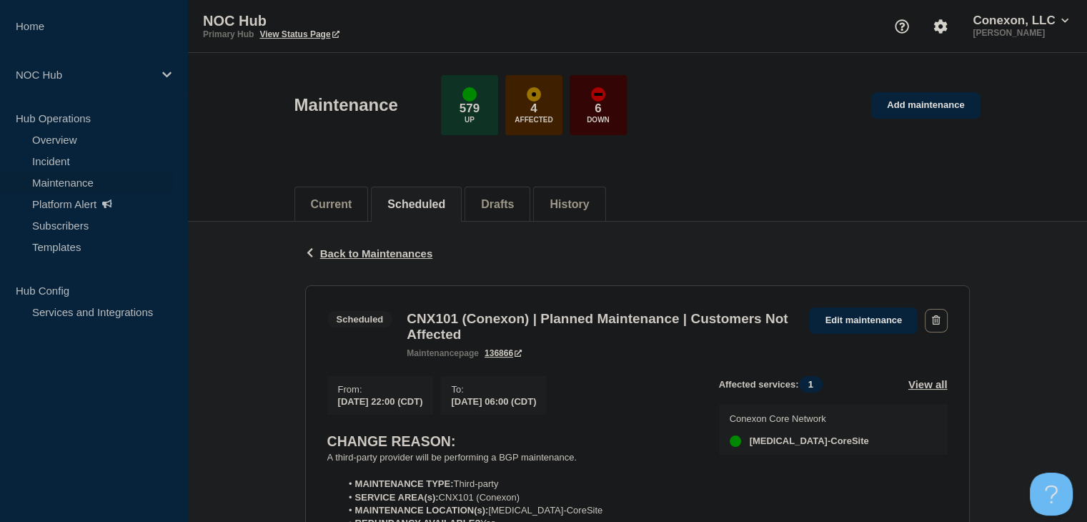
scroll to position [143, 0]
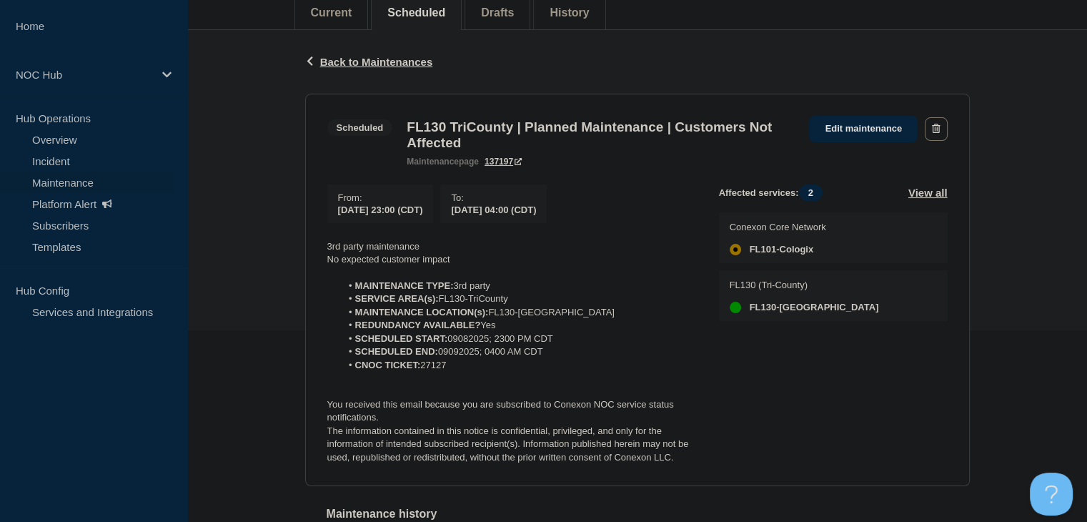
scroll to position [214, 0]
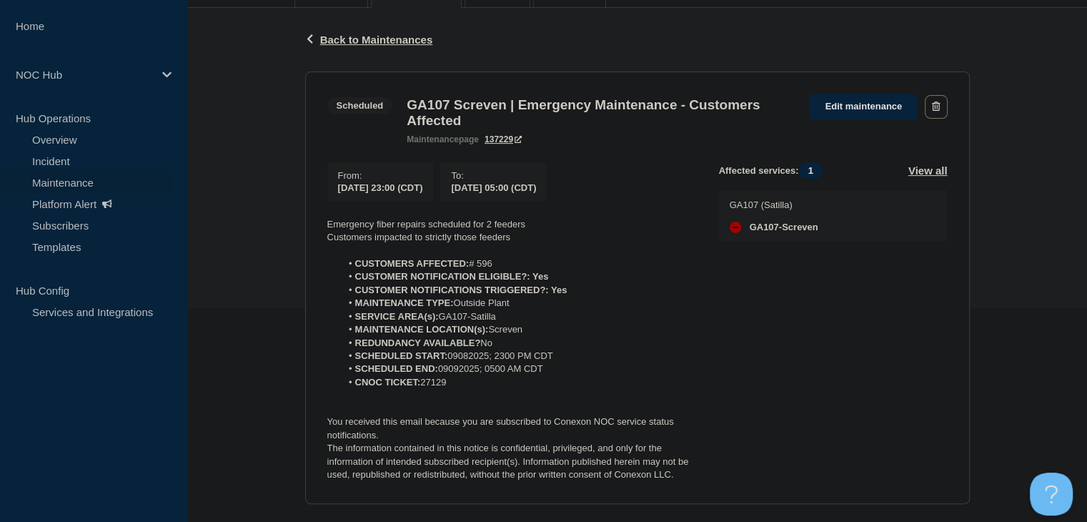
scroll to position [214, 0]
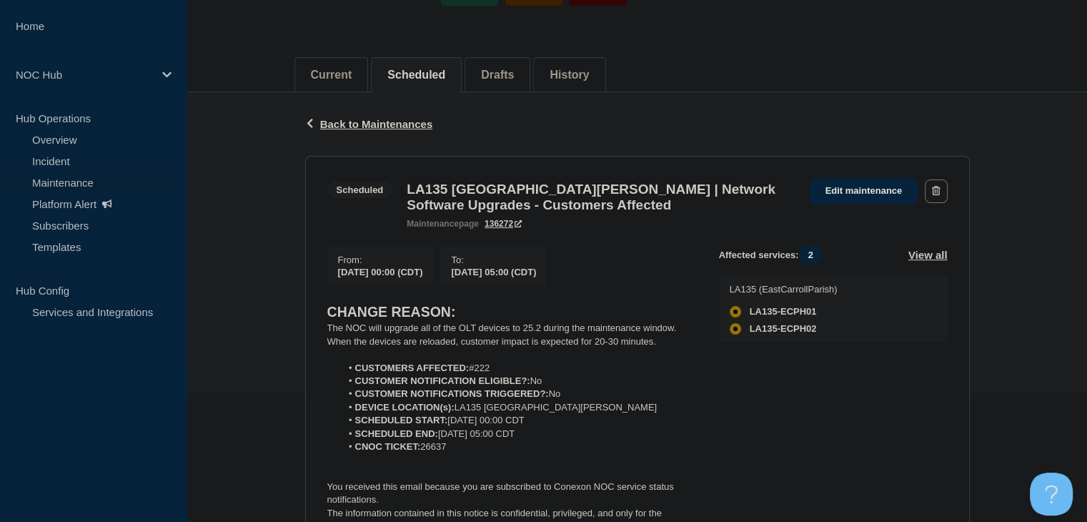
scroll to position [143, 0]
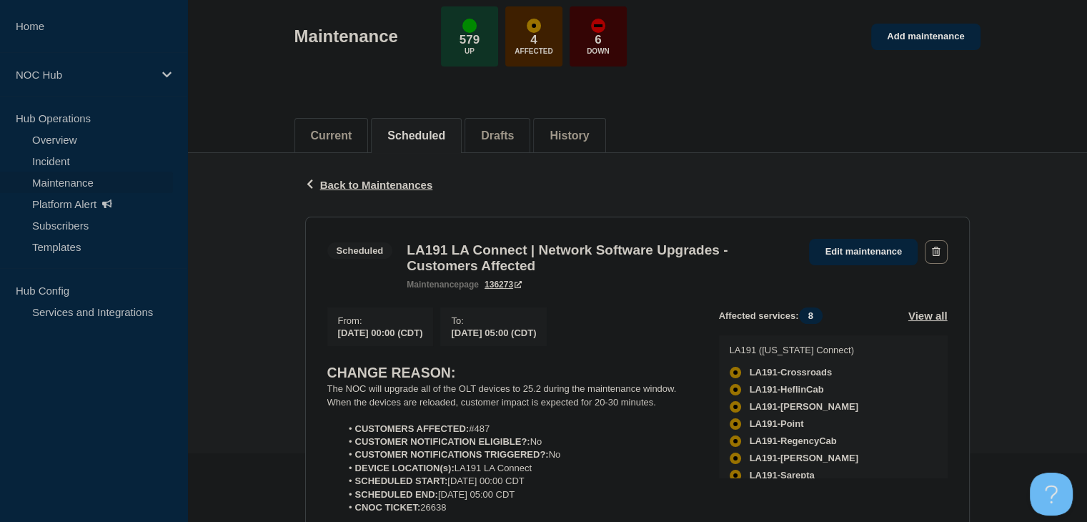
scroll to position [214, 0]
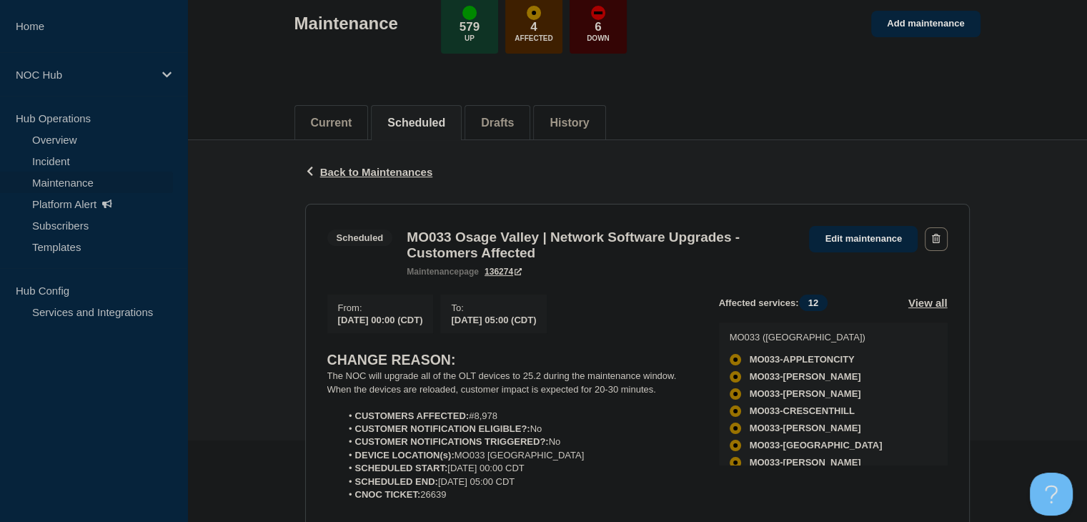
scroll to position [143, 0]
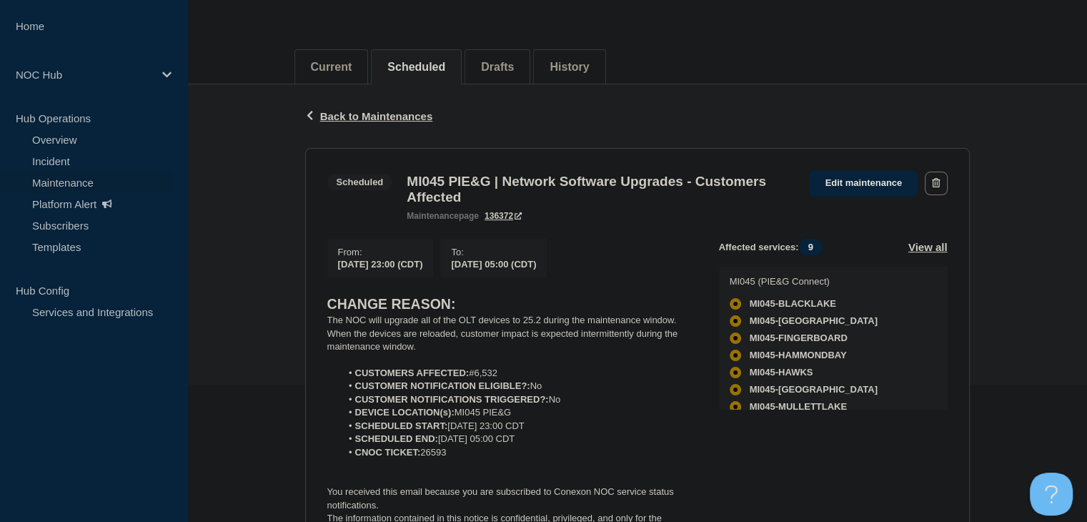
scroll to position [143, 0]
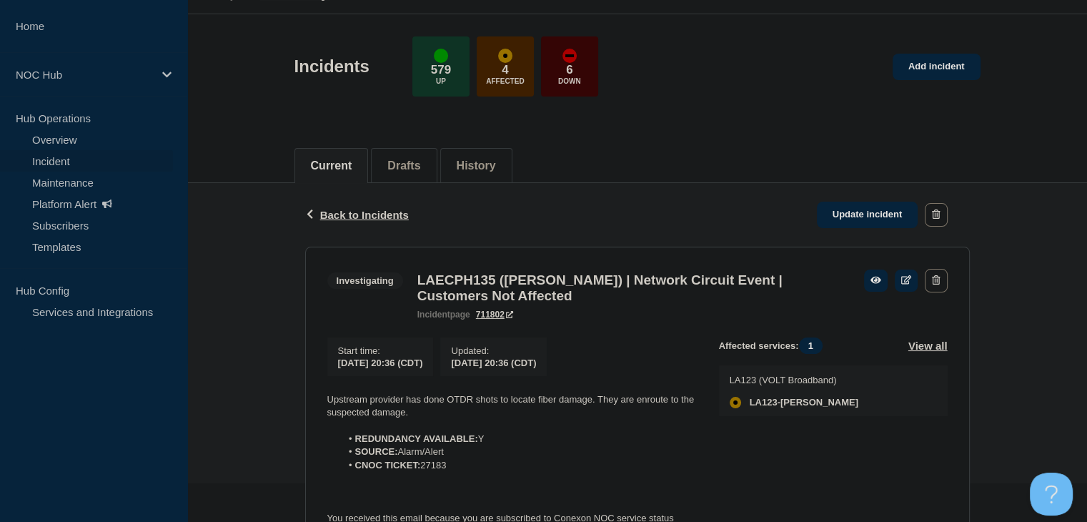
scroll to position [143, 0]
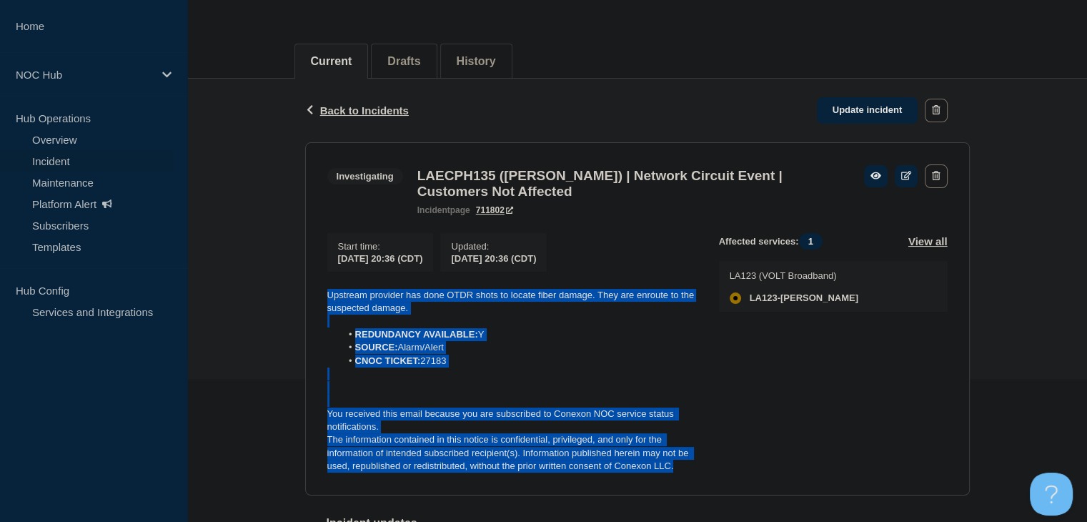
drag, startPoint x: 689, startPoint y: 480, endPoint x: 319, endPoint y: 290, distance: 415.4
click at [319, 290] on section "Investigating LAECPH135 (Baskin) | Network Circuit Event | Customers Not Affect…" at bounding box center [637, 318] width 664 height 353
copy div "Upstream provider has done OTDR shots to locate fiber damage. They are enroute …"
click at [836, 106] on link "Update incident" at bounding box center [867, 110] width 101 height 26
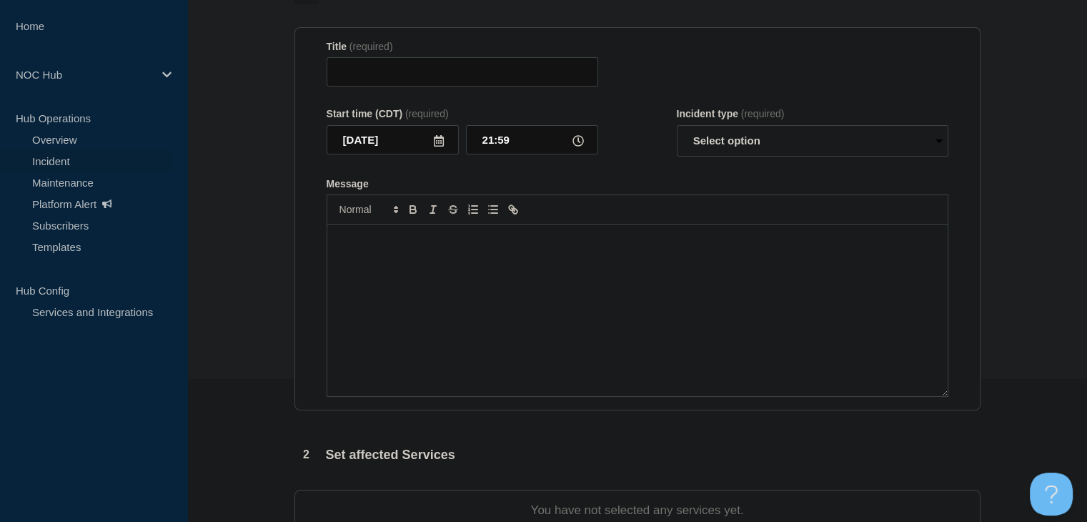
type input "LAECPH135 (Baskin) | Network Circuit Event | Customers Not Affected"
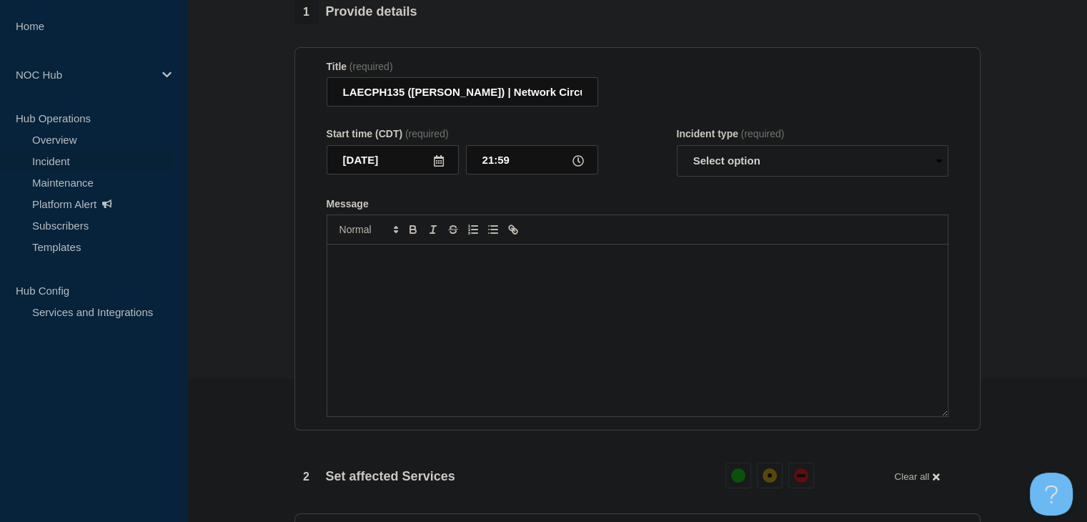
click at [490, 332] on div "Message" at bounding box center [637, 329] width 620 height 171
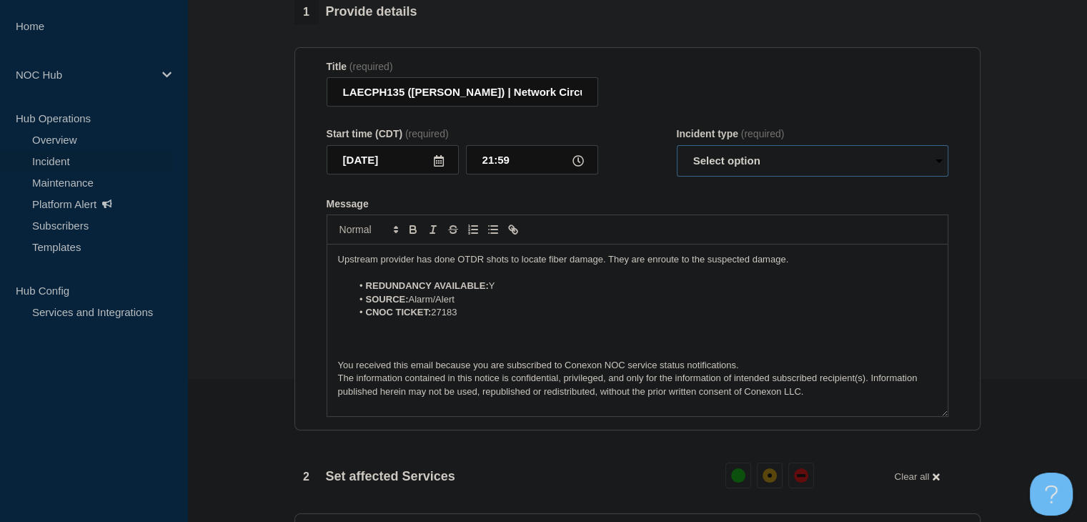
drag, startPoint x: 689, startPoint y: 173, endPoint x: 692, endPoint y: 184, distance: 11.1
click at [689, 173] on select "Select option Investigating Identified Monitoring Resolved" at bounding box center [812, 160] width 271 height 31
select select "monitoring"
click at [677, 154] on select "Select option Investigating Identified Monitoring Resolved" at bounding box center [812, 160] width 271 height 31
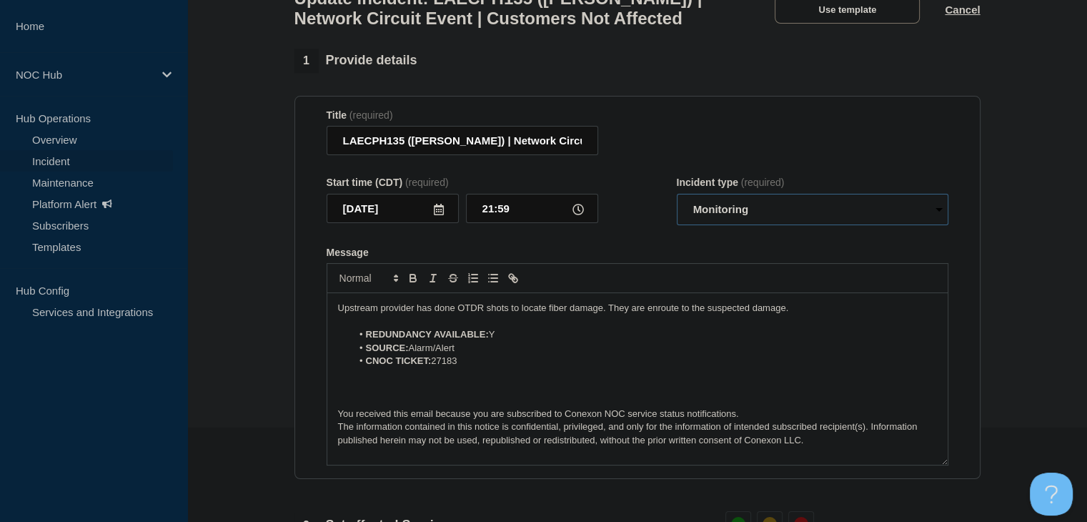
scroll to position [71, 0]
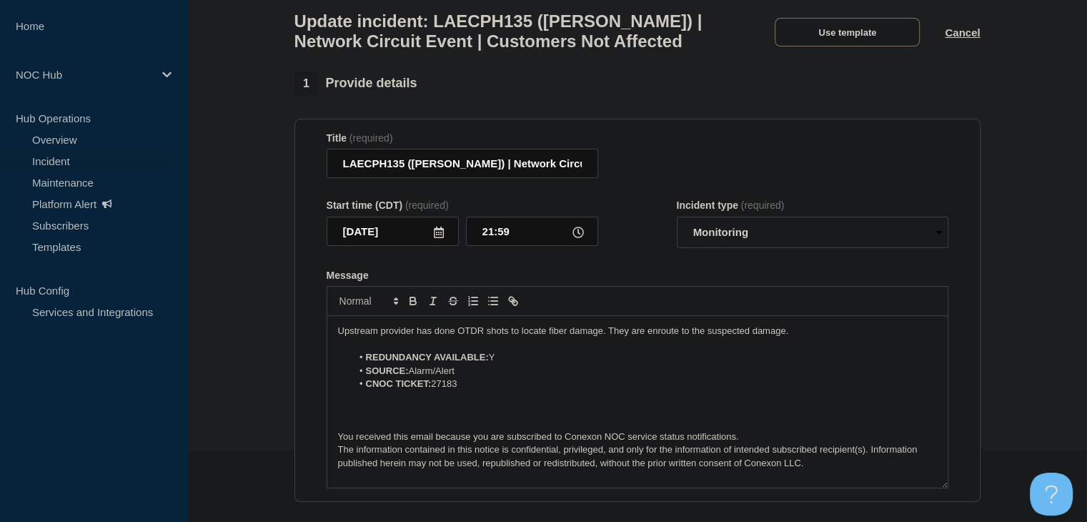
click at [541, 337] on p "Upstream provider has done OTDR shots to locate fiber damage. They are enroute …" at bounding box center [637, 330] width 599 height 13
click at [540, 337] on p "Upstream provider has done OTDR shots to locate fiber damage. They are enroute …" at bounding box center [637, 330] width 599 height 13
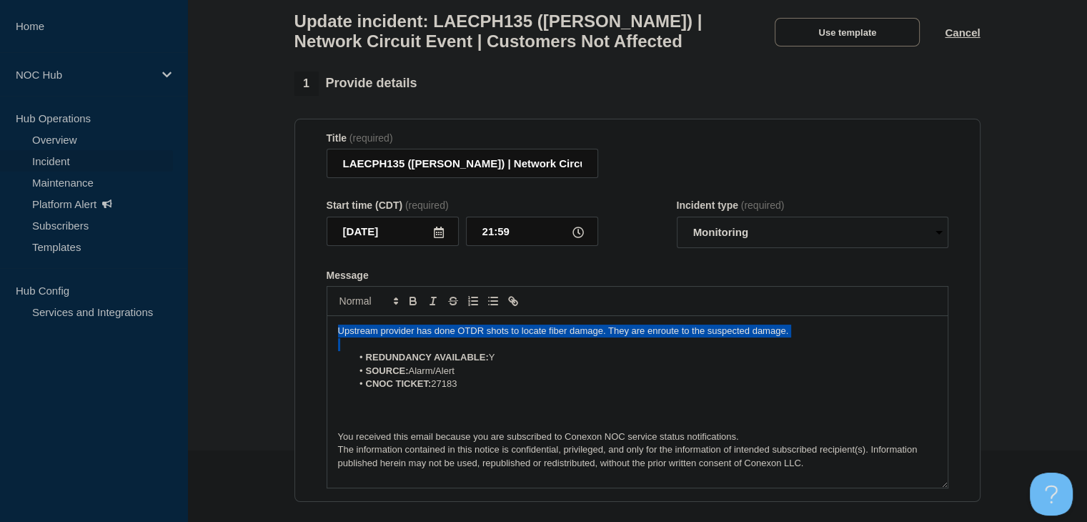
click at [540, 337] on p "Upstream provider has done OTDR shots to locate fiber damage. They are enroute …" at bounding box center [637, 330] width 599 height 13
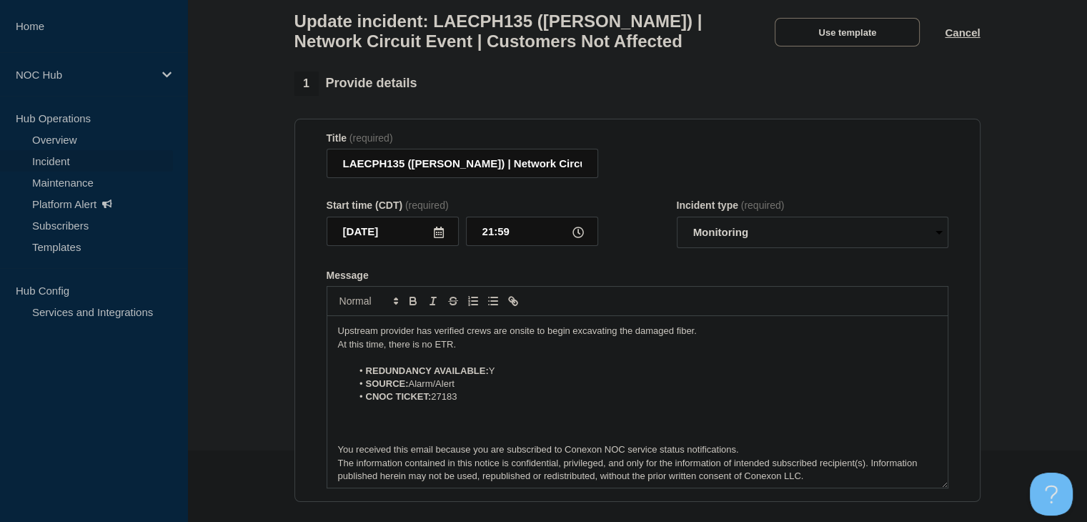
click at [520, 386] on li "SOURCE: Alarm/Alert" at bounding box center [644, 383] width 585 height 13
click at [514, 377] on li "REDUNDANCY AVAILABLE: Y" at bounding box center [644, 370] width 585 height 13
click at [472, 351] on p "At this time, there is no ETR." at bounding box center [637, 344] width 599 height 13
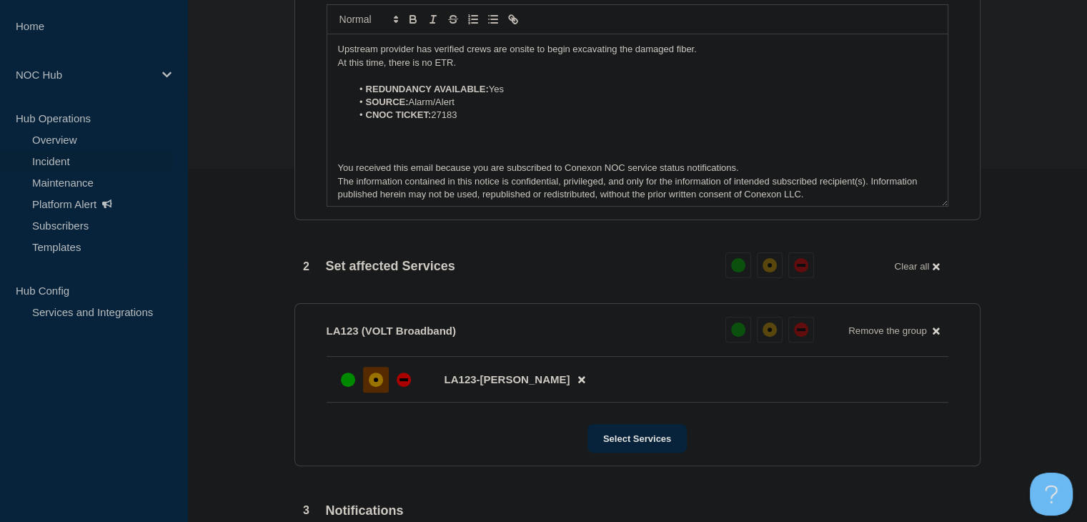
scroll to position [257, 0]
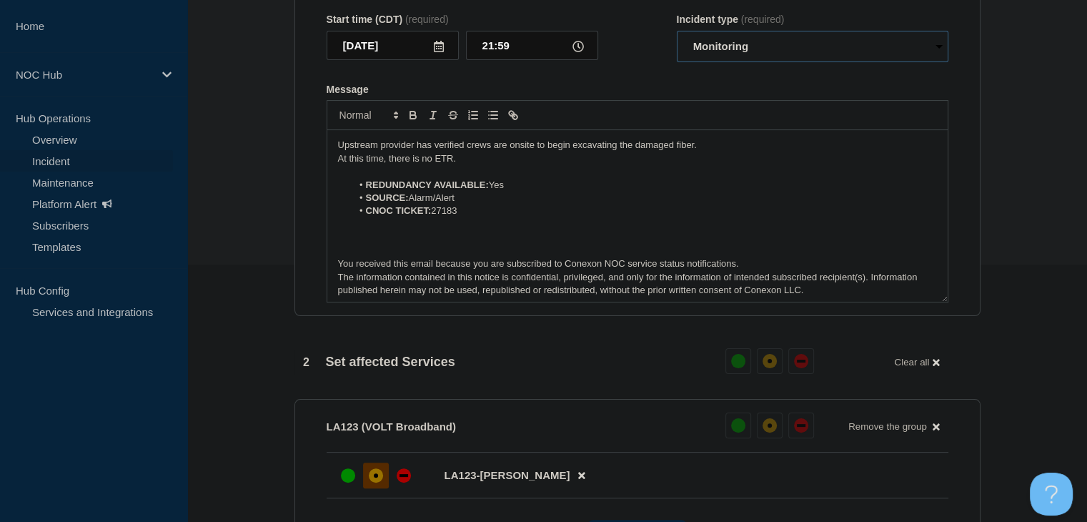
click at [726, 55] on select "Select option Investigating Identified Monitoring Resolved" at bounding box center [812, 46] width 271 height 31
select select "investigating"
click at [677, 39] on select "Select option Investigating Identified Monitoring Resolved" at bounding box center [812, 46] width 271 height 31
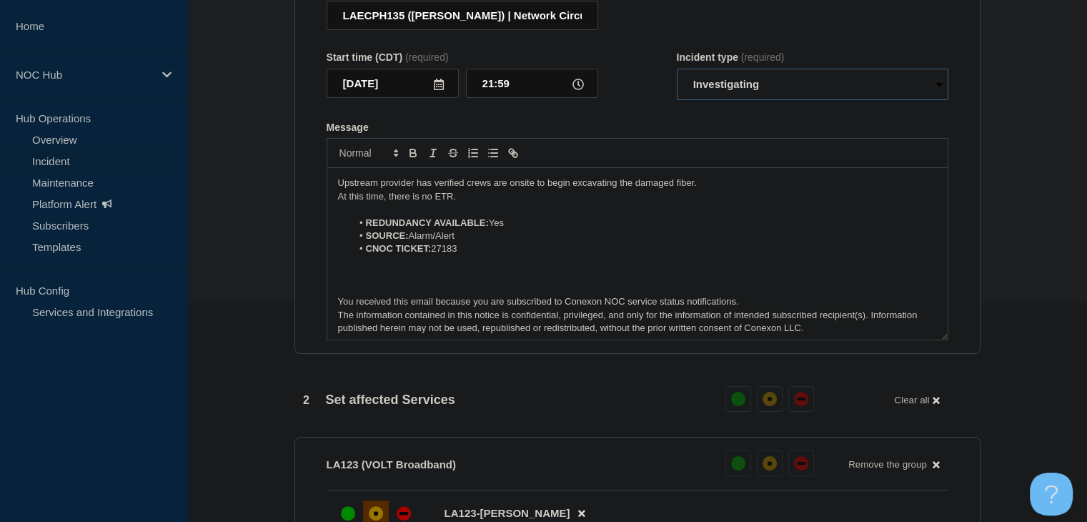
scroll to position [186, 0]
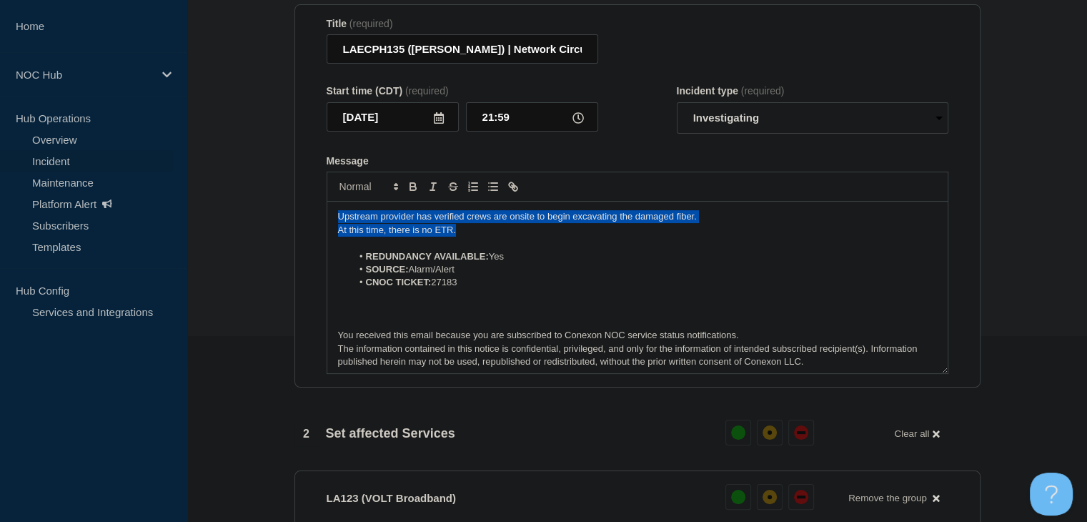
drag, startPoint x: 503, startPoint y: 235, endPoint x: 314, endPoint y: 221, distance: 189.1
click at [304, 219] on section "Title (required) LAECPH135 (Baskin) | Network Circuit Event | Customers Not Aff…" at bounding box center [637, 196] width 686 height 384
copy div "Upstream provider has verified crews are onsite to begin excavating the damaged…"
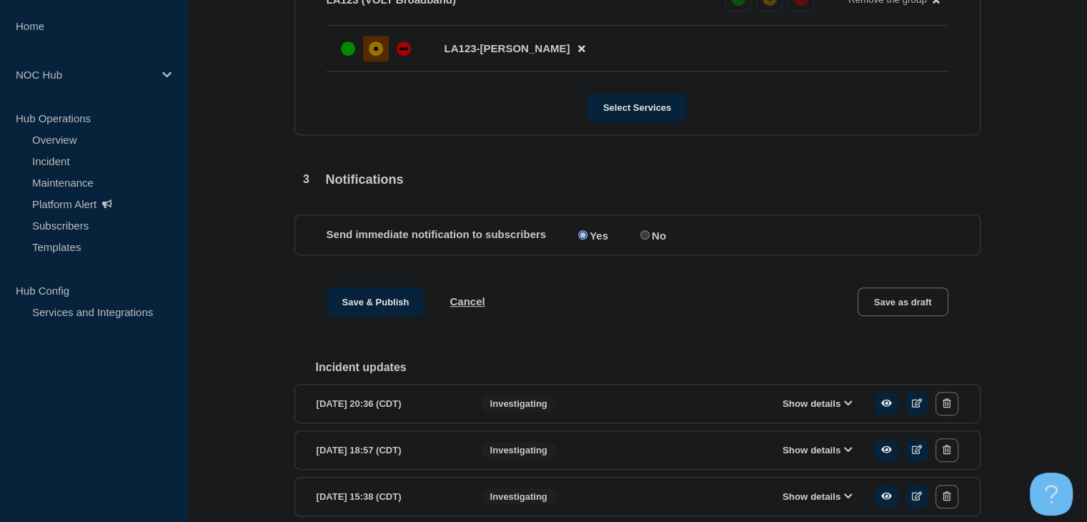
scroll to position [686, 0]
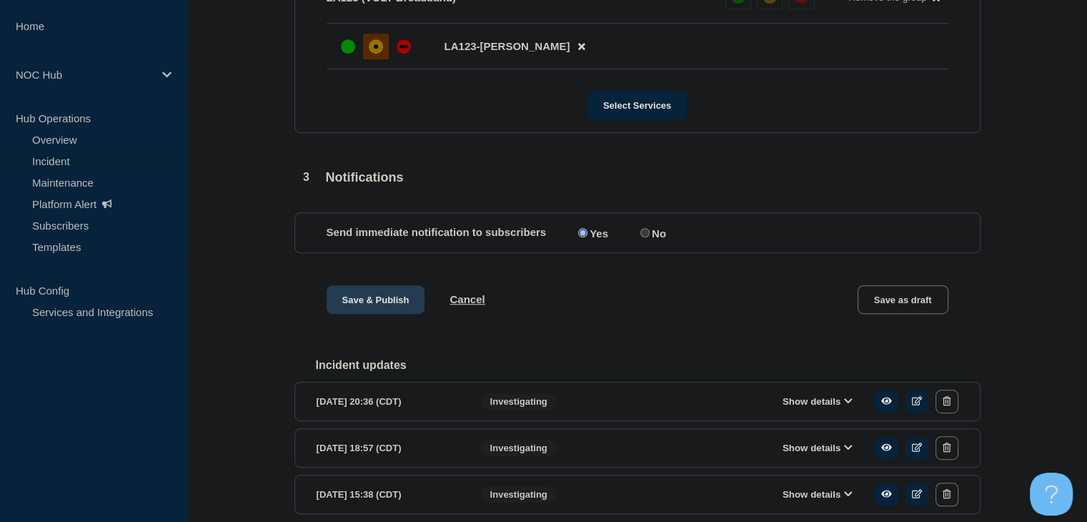
click at [363, 312] on button "Save & Publish" at bounding box center [375, 299] width 99 height 29
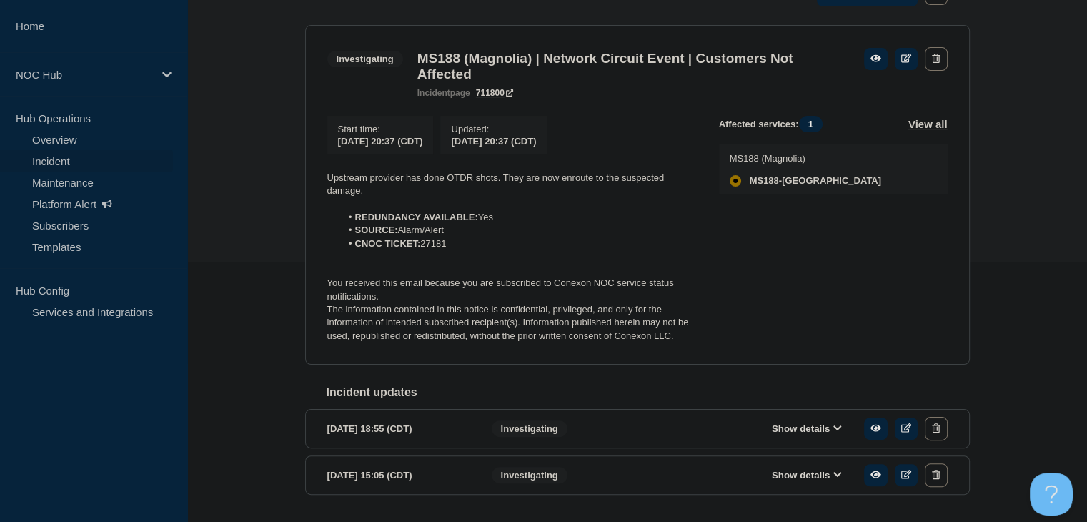
scroll to position [310, 0]
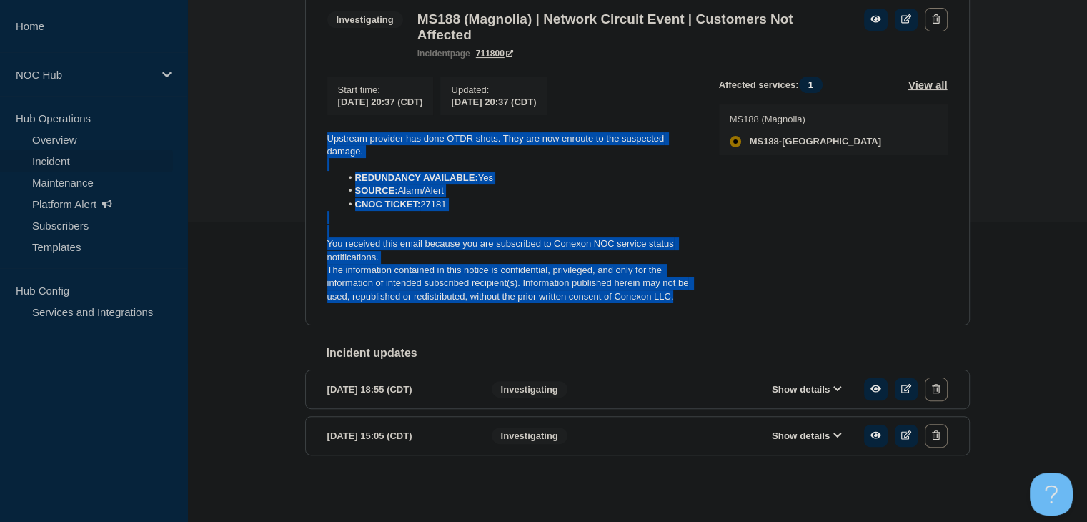
drag, startPoint x: 682, startPoint y: 294, endPoint x: 292, endPoint y: 129, distance: 422.9
click at [292, 129] on div "Back Back to Incidents Update incident Investigating MS188 (Magnolia) | Network…" at bounding box center [636, 211] width 899 height 578
copy div "Upstream provider has done OTDR shots. They are now enroute to the suspected da…"
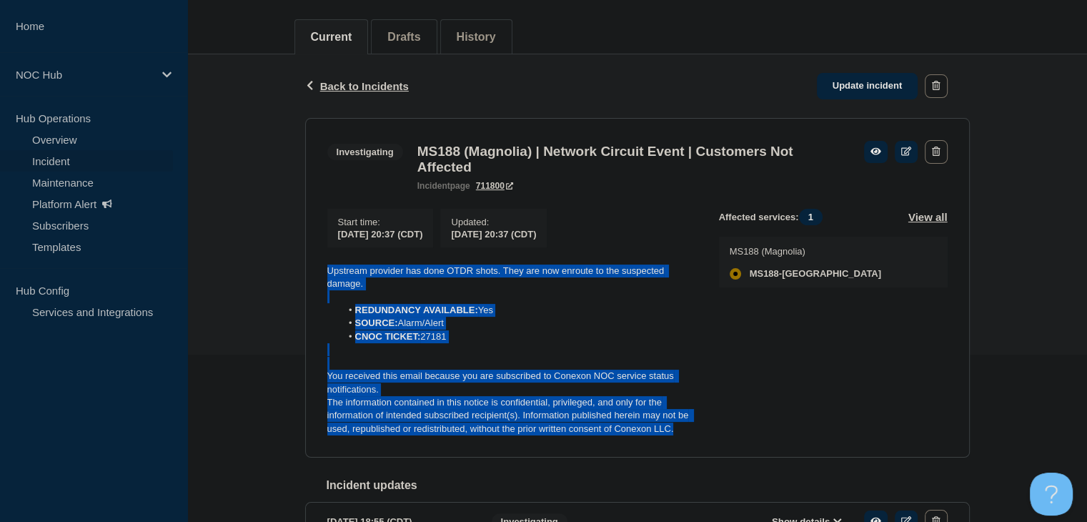
drag, startPoint x: 870, startPoint y: 86, endPoint x: 734, endPoint y: 192, distance: 172.5
click at [870, 86] on link "Update incident" at bounding box center [867, 86] width 101 height 26
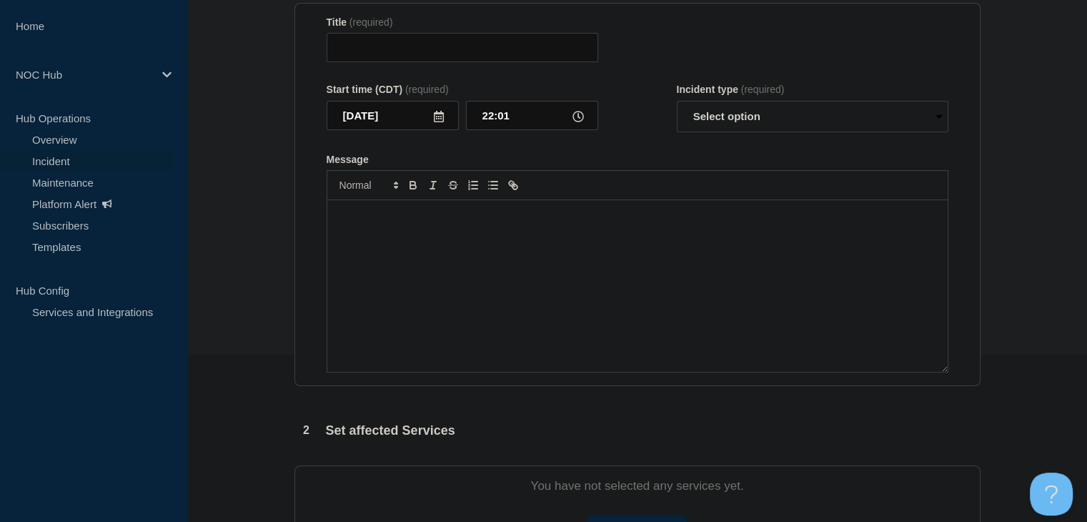
type input "MS188 (Magnolia) | Network Circuit Event | Customers Not Affected"
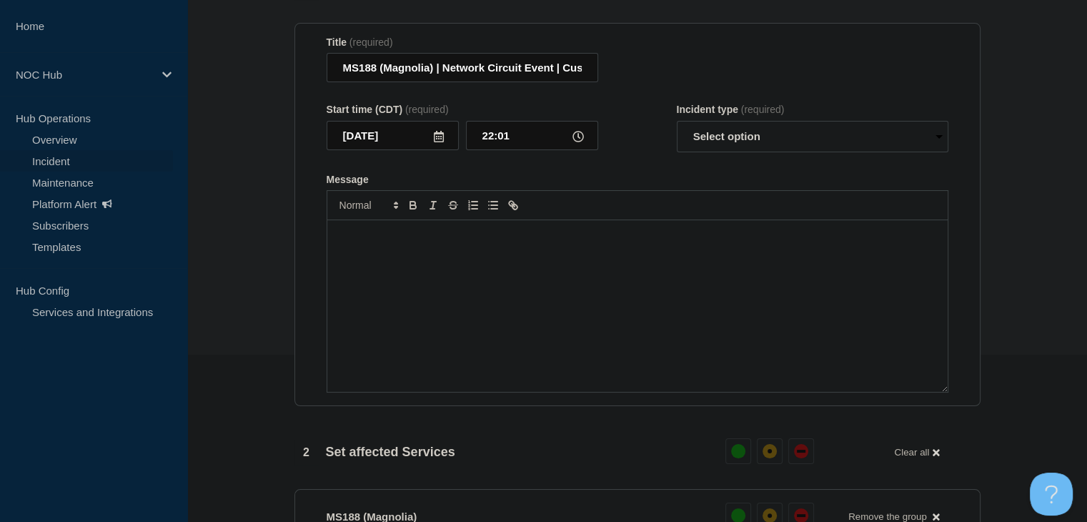
click at [439, 316] on div "Message" at bounding box center [637, 305] width 620 height 171
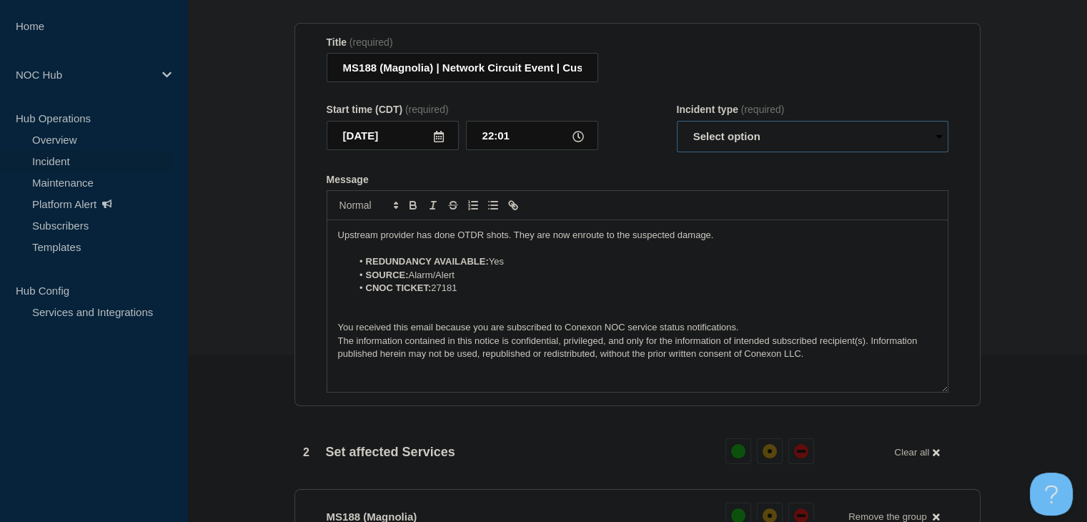
click at [730, 136] on select "Select option Investigating Identified Monitoring Resolved" at bounding box center [812, 136] width 271 height 31
click at [267, 244] on section "1 Provide details Title (required) MS188 (Magnolia) | Network Circuit Event | C…" at bounding box center [636, 527] width 899 height 1102
click at [702, 152] on select "Select option Investigating Identified Monitoring Resolved" at bounding box center [812, 136] width 271 height 31
select select "investigating"
click at [677, 129] on select "Select option Investigating Identified Monitoring Resolved" at bounding box center [812, 136] width 271 height 31
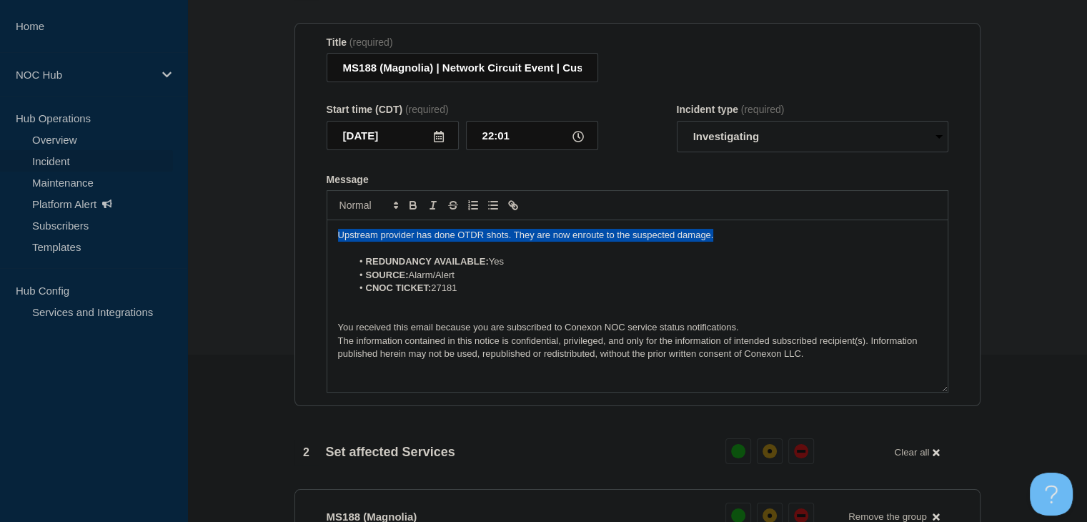
drag, startPoint x: 745, startPoint y: 241, endPoint x: 287, endPoint y: 242, distance: 458.0
click at [287, 242] on div "1 Provide details Title (required) MS188 (Magnolia) | Network Circuit Event | C…" at bounding box center [637, 527] width 702 height 1102
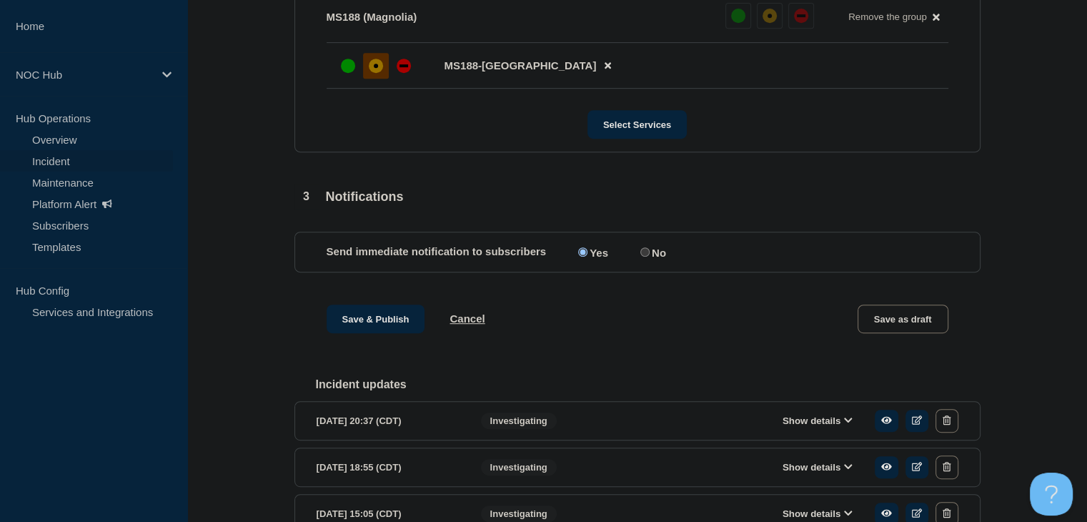
scroll to position [667, 0]
click at [353, 324] on button "Save & Publish" at bounding box center [375, 318] width 99 height 29
